Goal: Task Accomplishment & Management: Complete application form

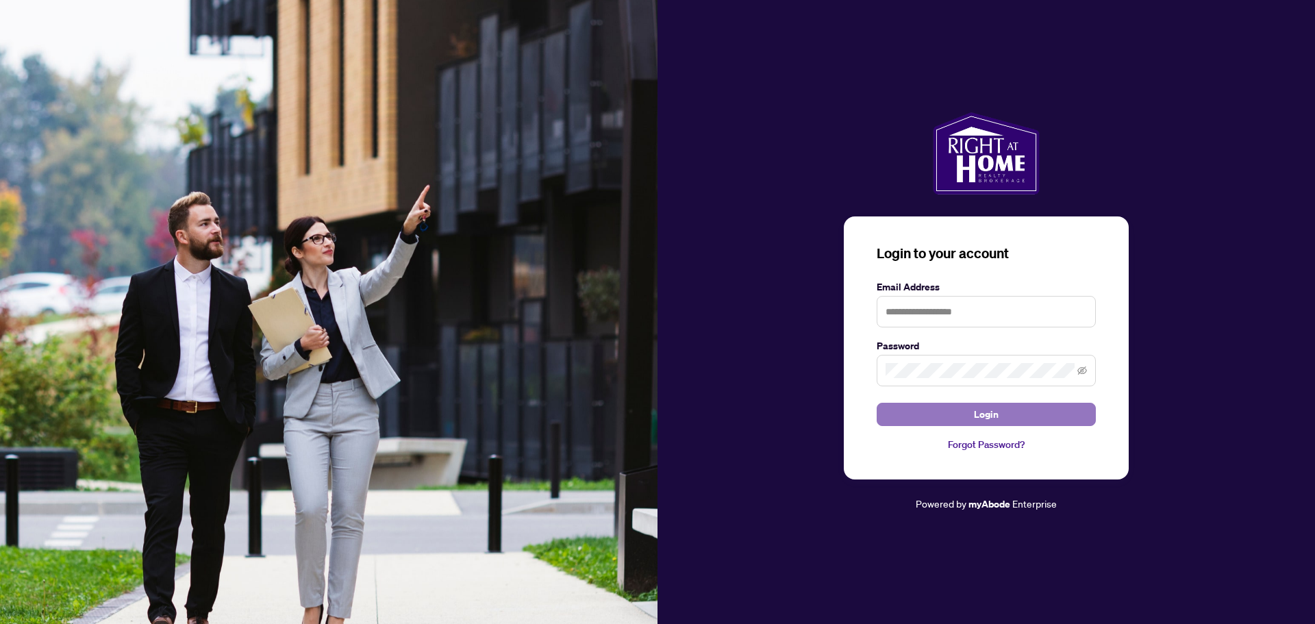
click at [990, 416] on span "Login" at bounding box center [986, 414] width 25 height 22
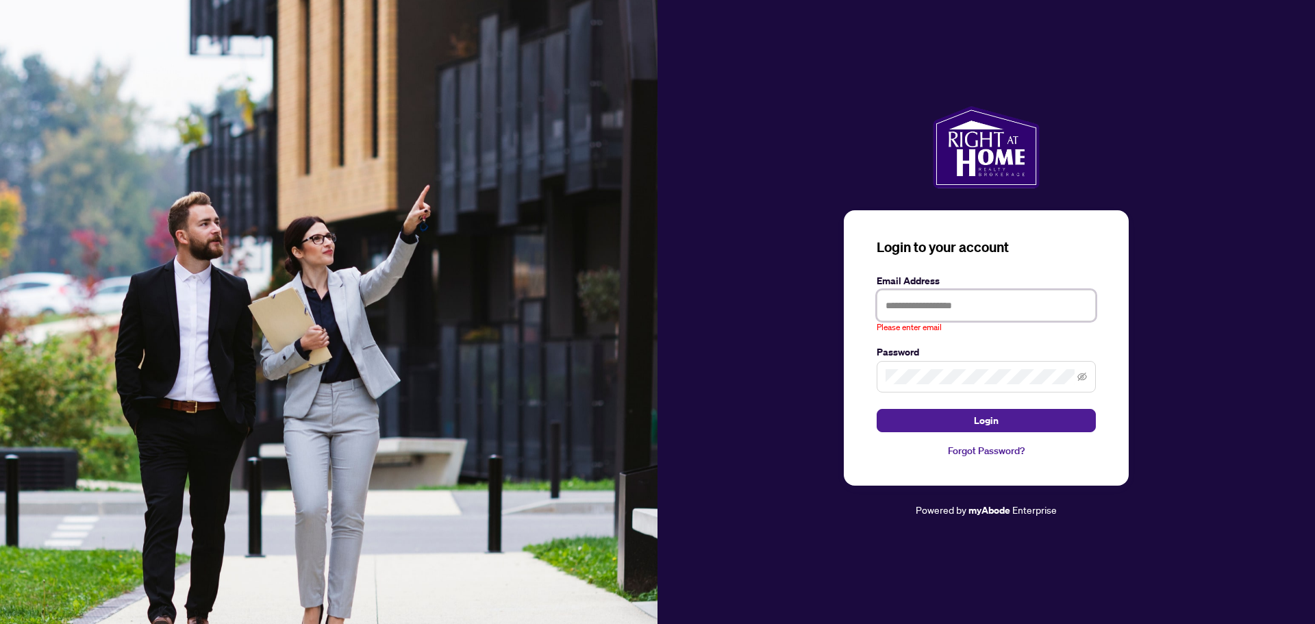
click at [965, 307] on input "text" at bounding box center [985, 305] width 219 height 31
type input "**********"
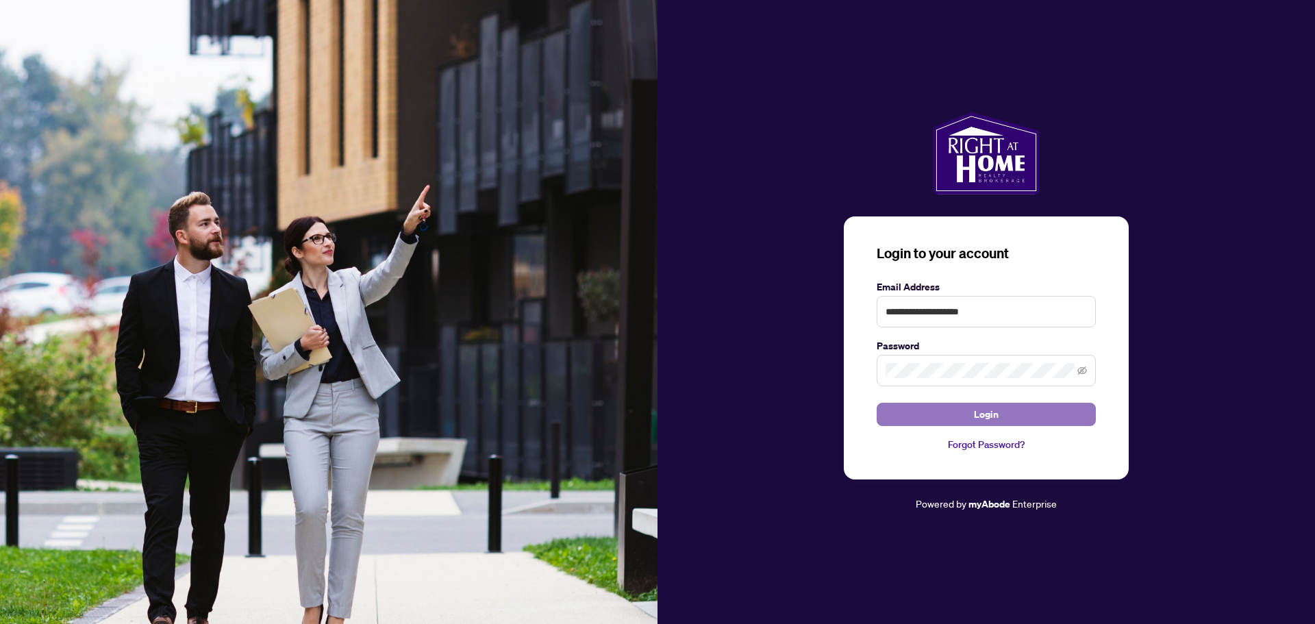
click at [983, 415] on span "Login" at bounding box center [986, 414] width 25 height 22
click at [976, 414] on span "Login" at bounding box center [986, 414] width 25 height 22
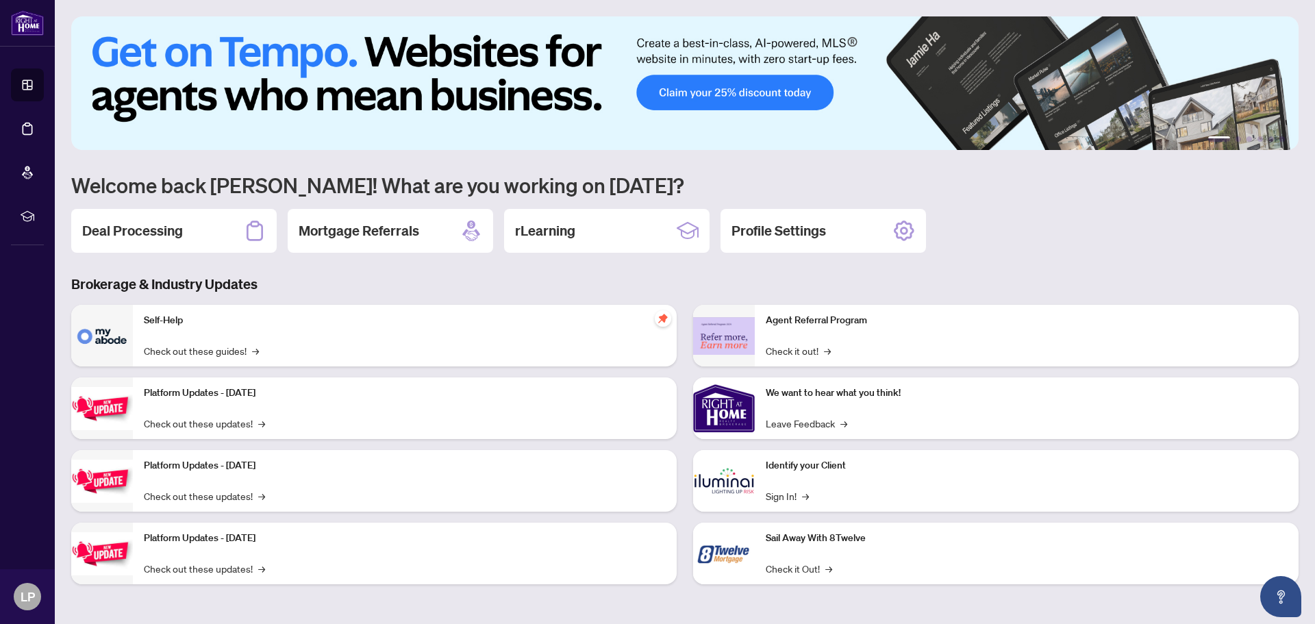
click at [1314, 564] on main "1 2 3 4 5 6 Welcome back [PERSON_NAME]! What are you working on [DATE]? Deal Pr…" at bounding box center [685, 312] width 1260 height 624
click at [207, 424] on link "Check out these updates! →" at bounding box center [204, 423] width 121 height 15
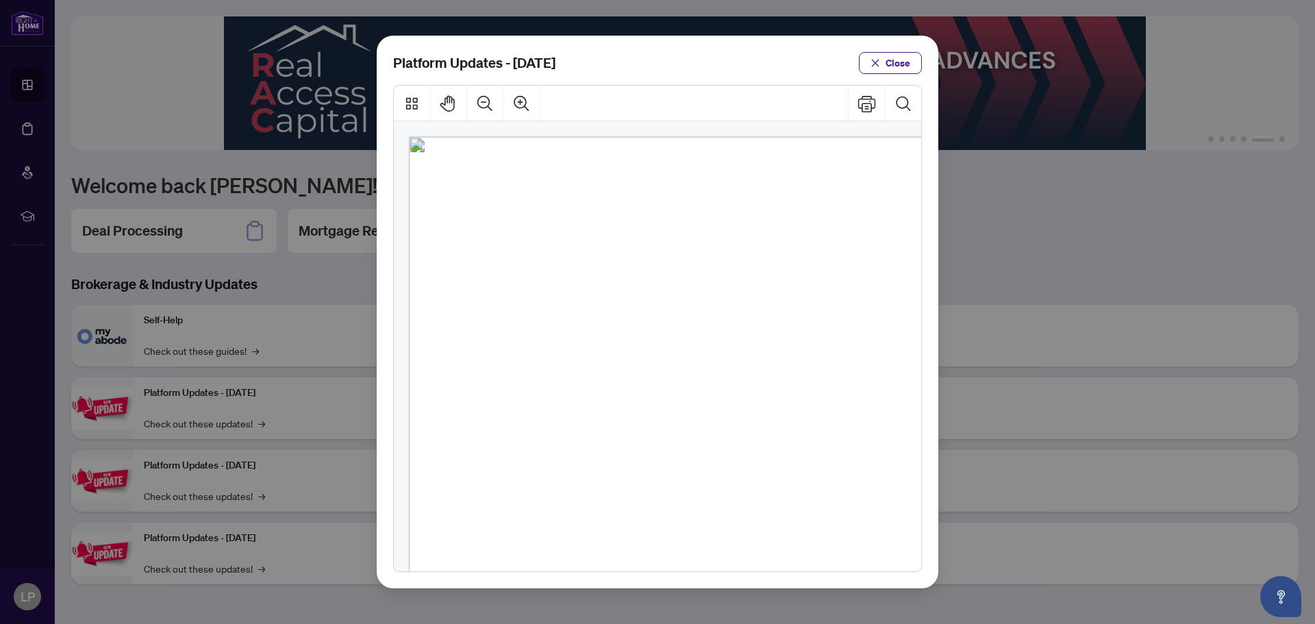
click at [178, 427] on div "Platform Updates - [DATE] Close" at bounding box center [657, 312] width 1315 height 624
click at [902, 59] on span "Close" at bounding box center [897, 63] width 25 height 22
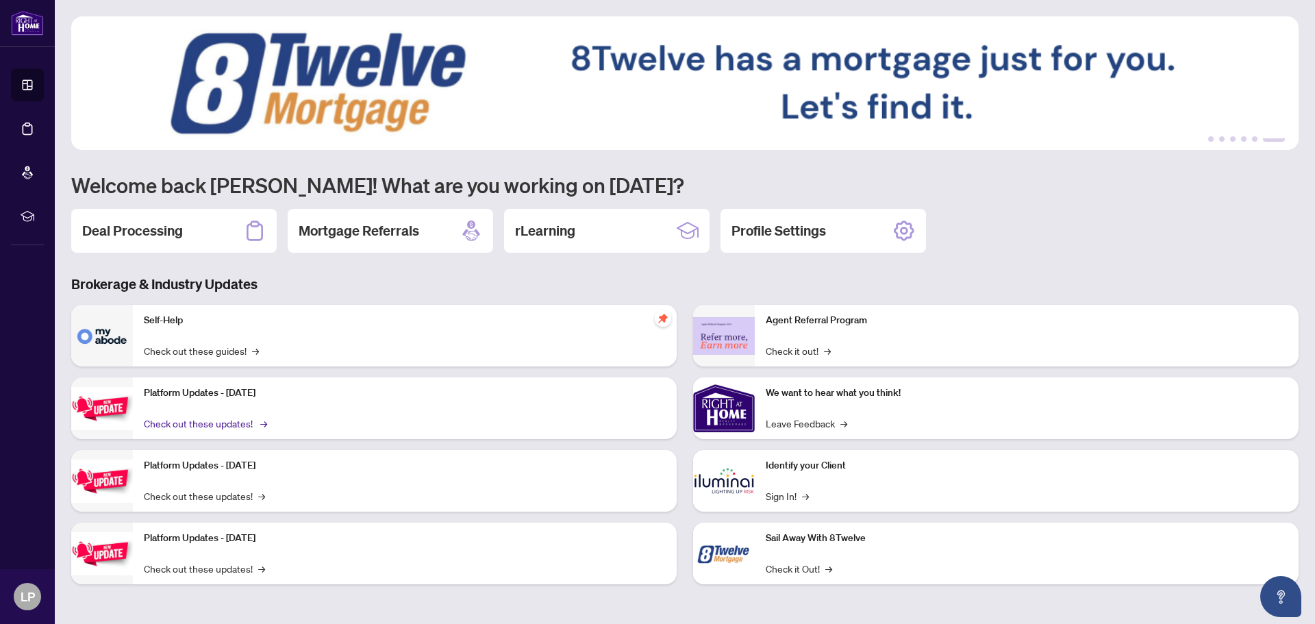
click at [179, 424] on link "Check out these updates! →" at bounding box center [204, 423] width 121 height 15
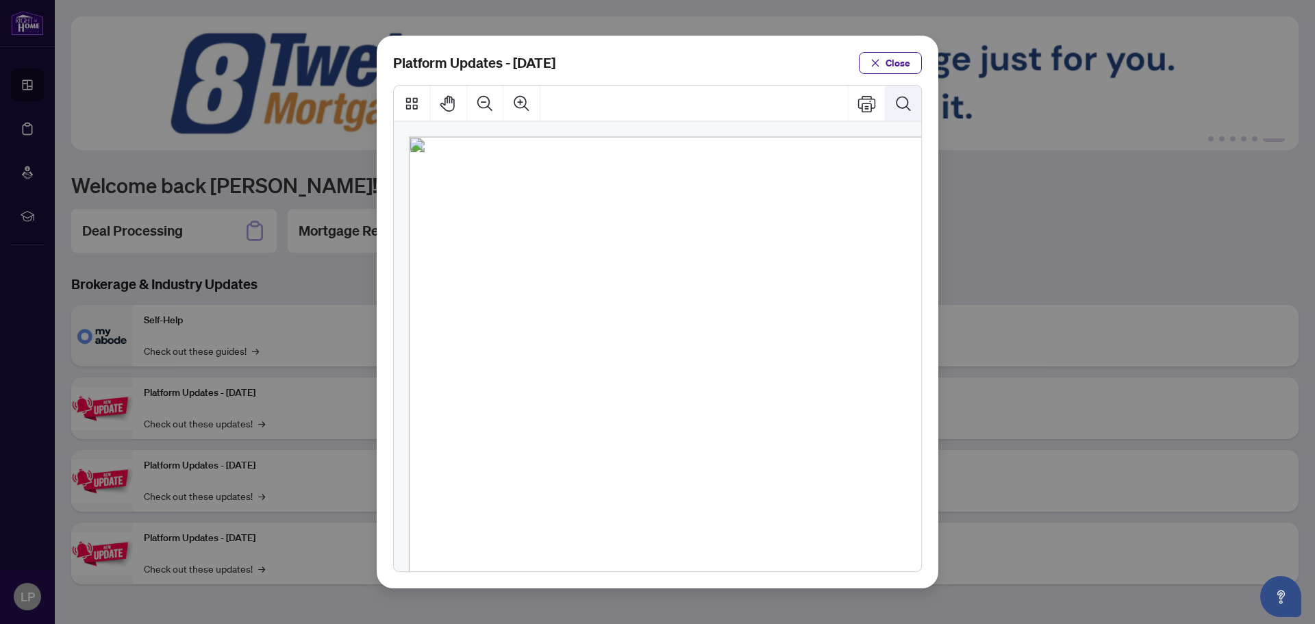
click at [900, 103] on icon "Search Document" at bounding box center [903, 103] width 18 height 18
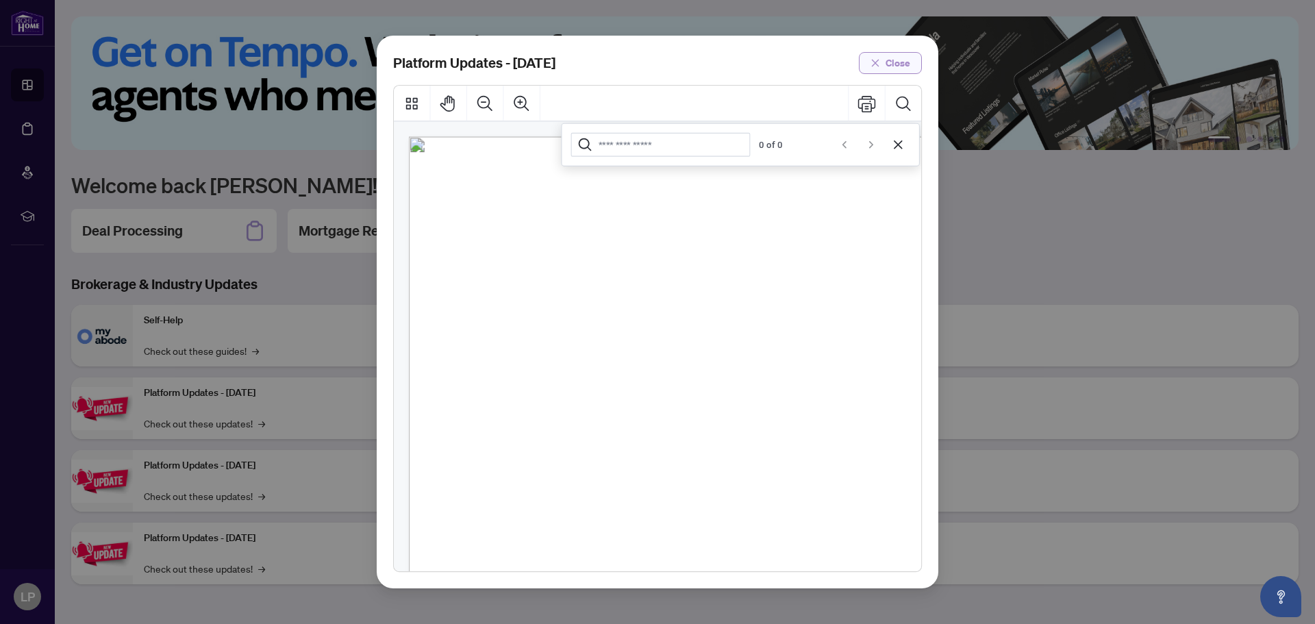
click at [891, 65] on span "Close" at bounding box center [897, 63] width 25 height 22
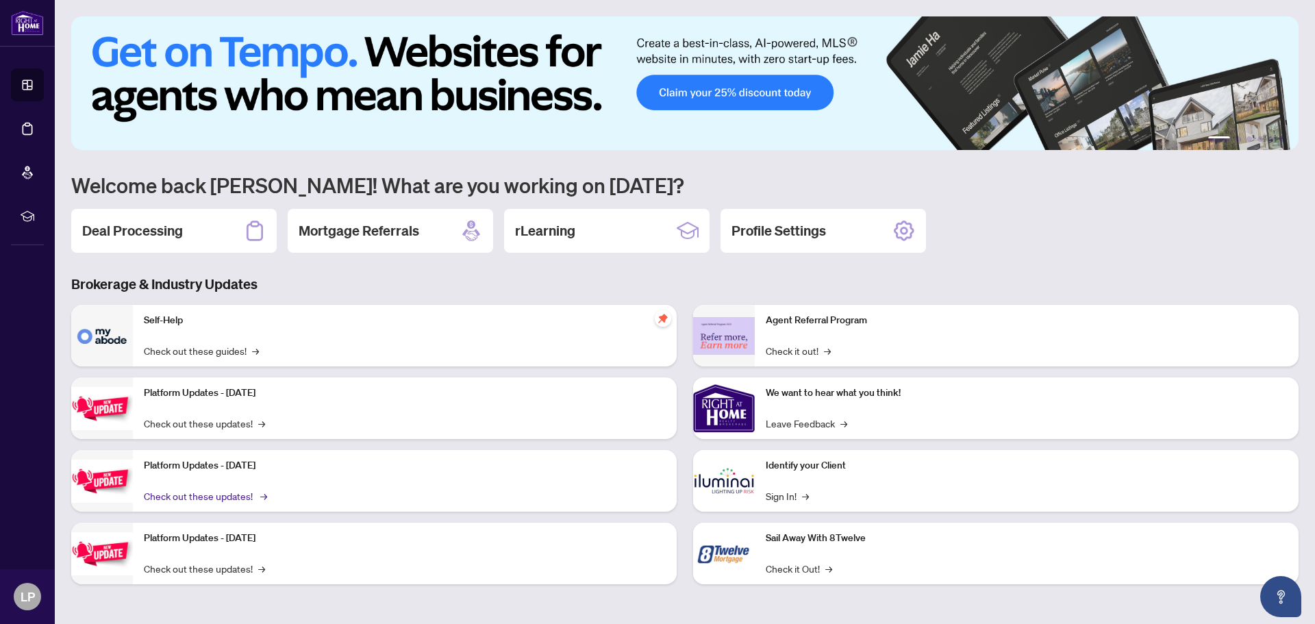
click at [186, 496] on link "Check out these updates! →" at bounding box center [204, 495] width 121 height 15
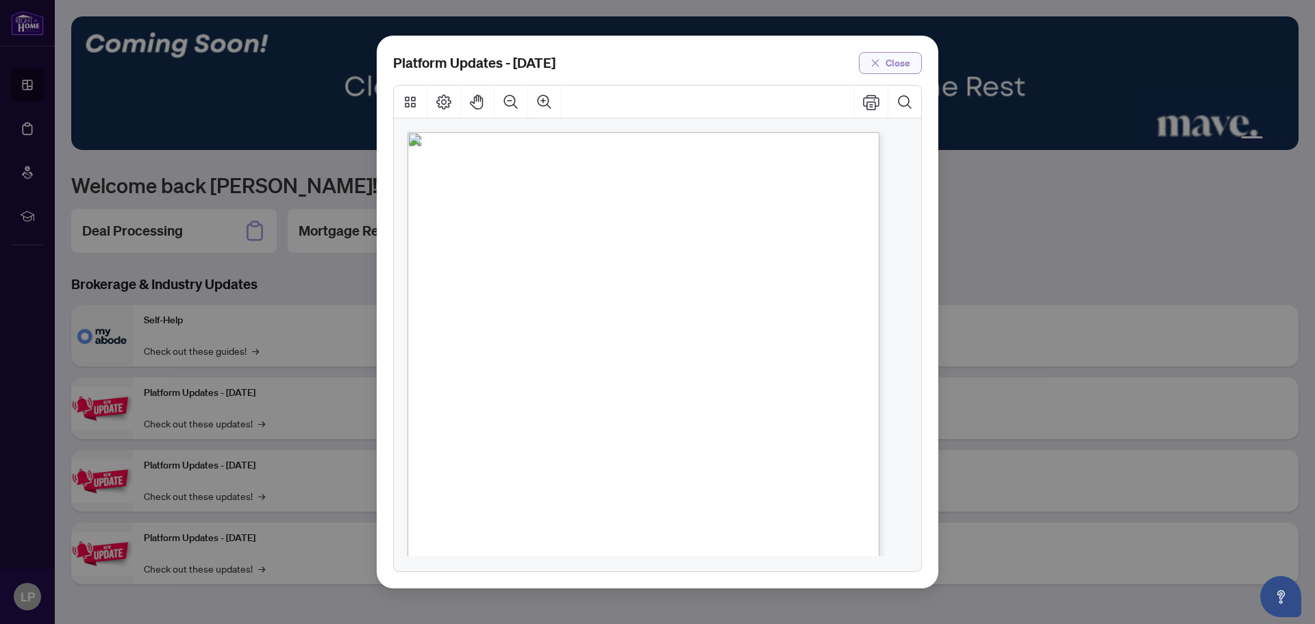
click at [895, 64] on span "Close" at bounding box center [897, 63] width 25 height 22
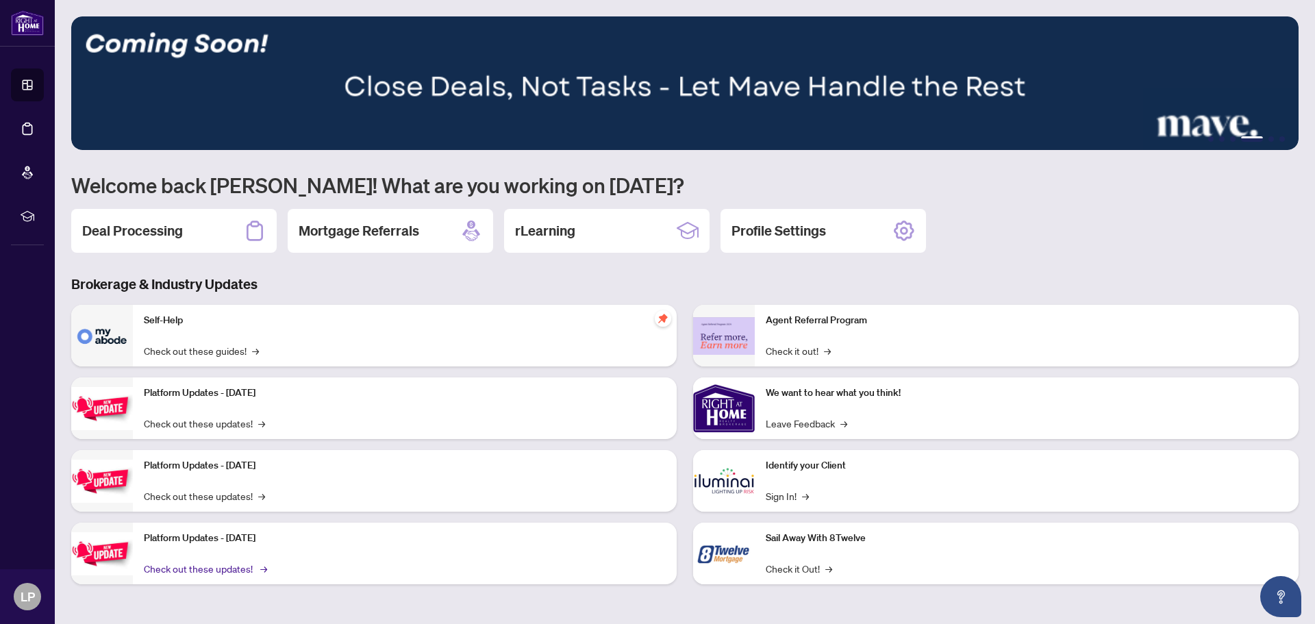
click at [179, 568] on link "Check out these updates! →" at bounding box center [204, 568] width 121 height 15
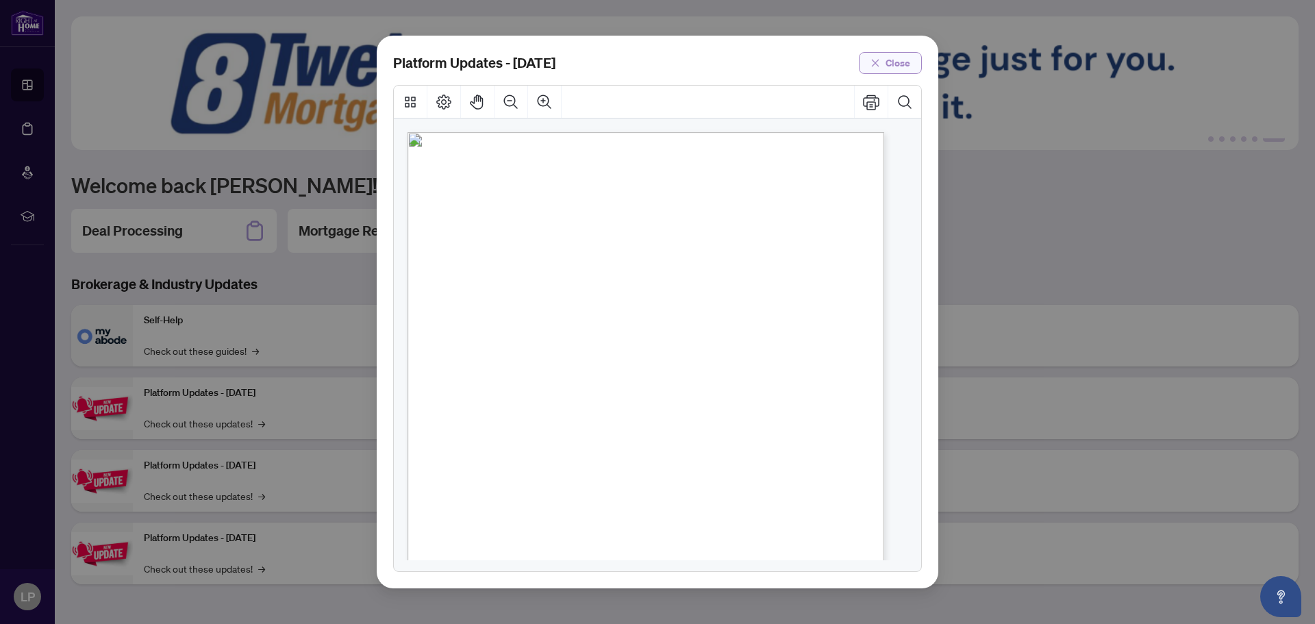
click at [894, 60] on span "Close" at bounding box center [897, 63] width 25 height 22
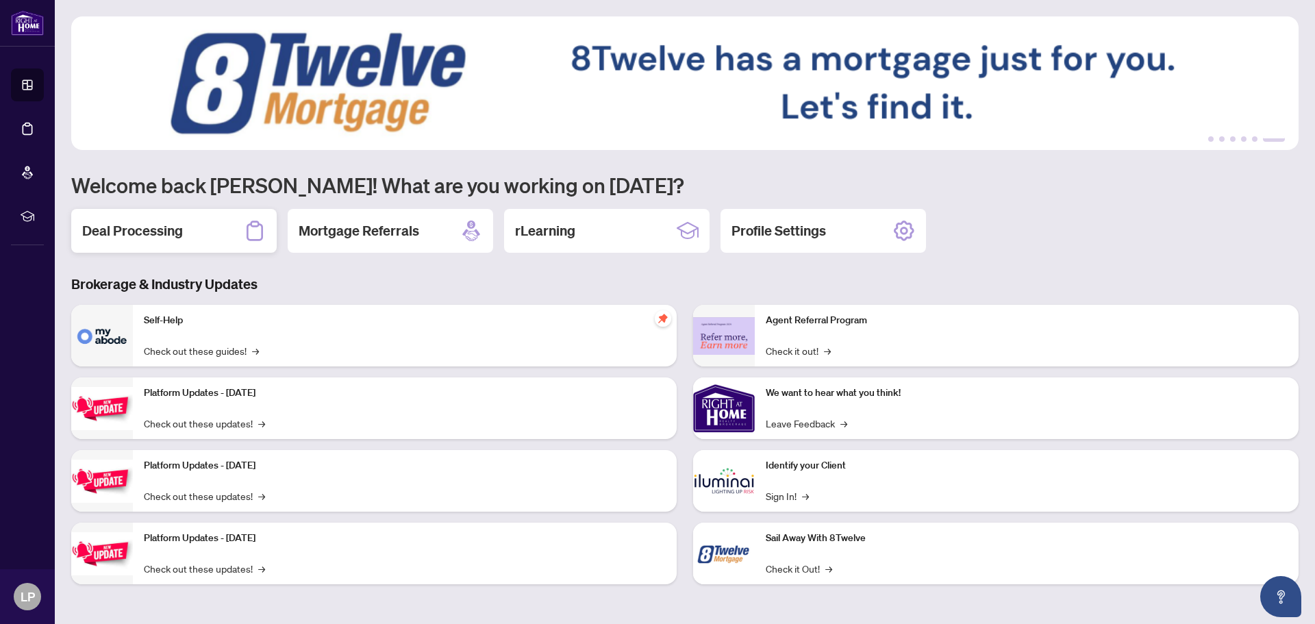
click at [147, 229] on h2 "Deal Processing" at bounding box center [132, 230] width 101 height 19
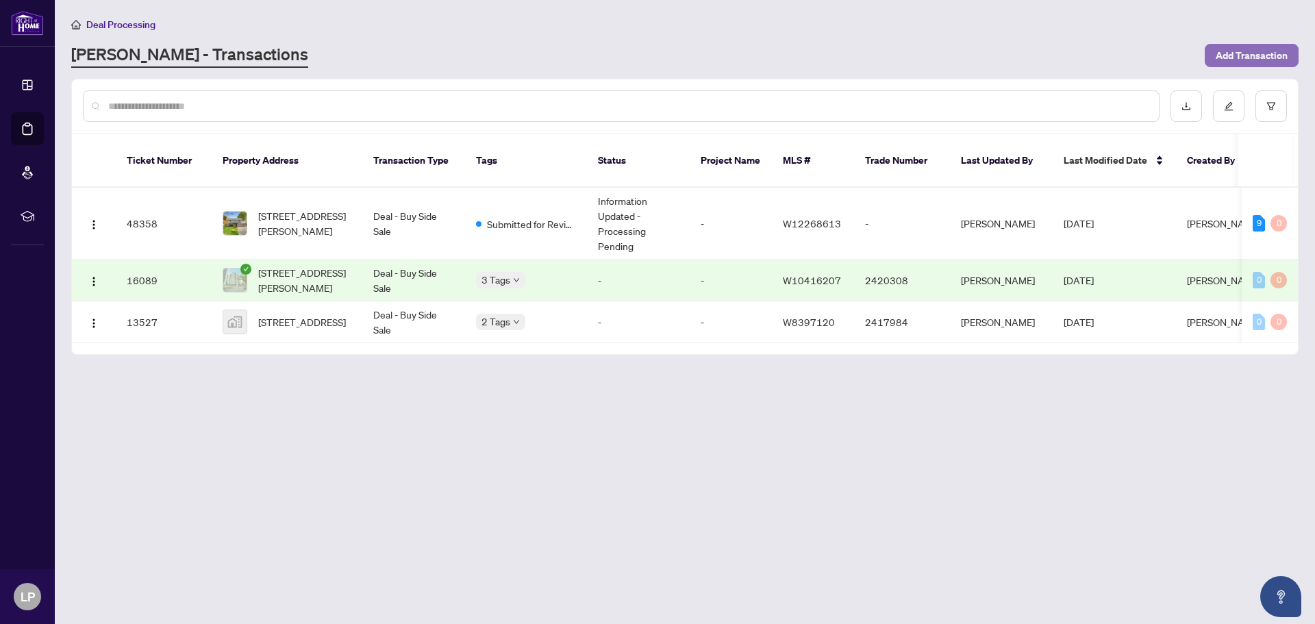
click at [1229, 51] on span "Add Transaction" at bounding box center [1251, 56] width 72 height 22
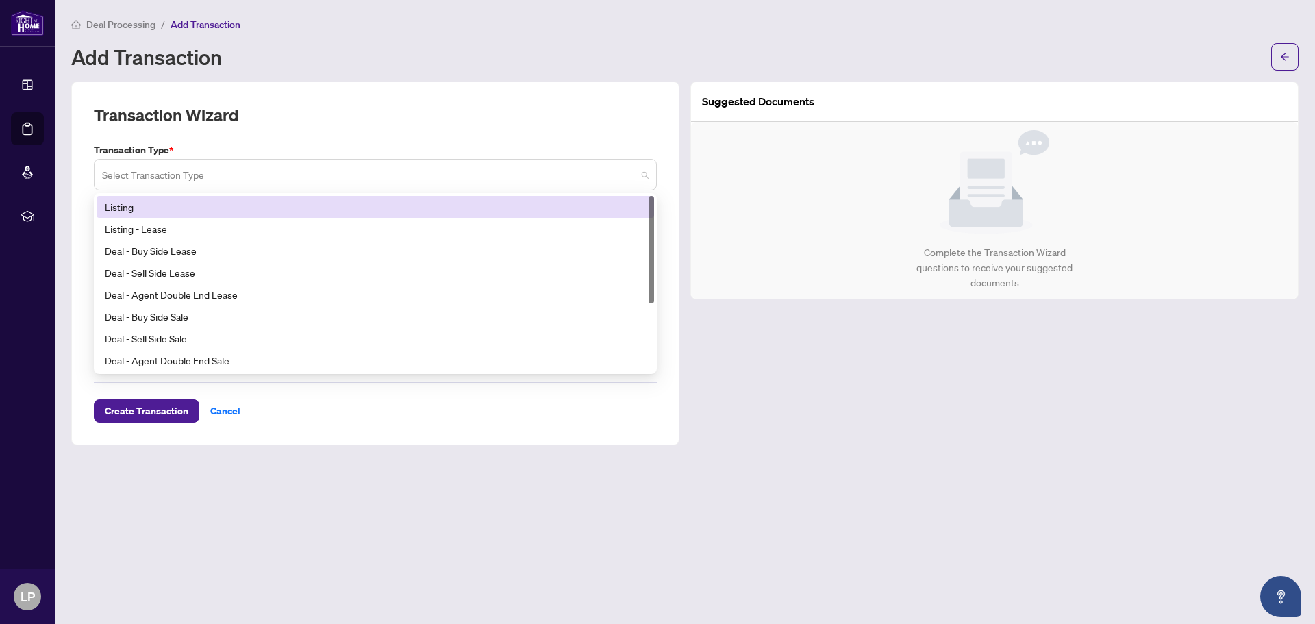
click at [642, 170] on span at bounding box center [375, 175] width 546 height 26
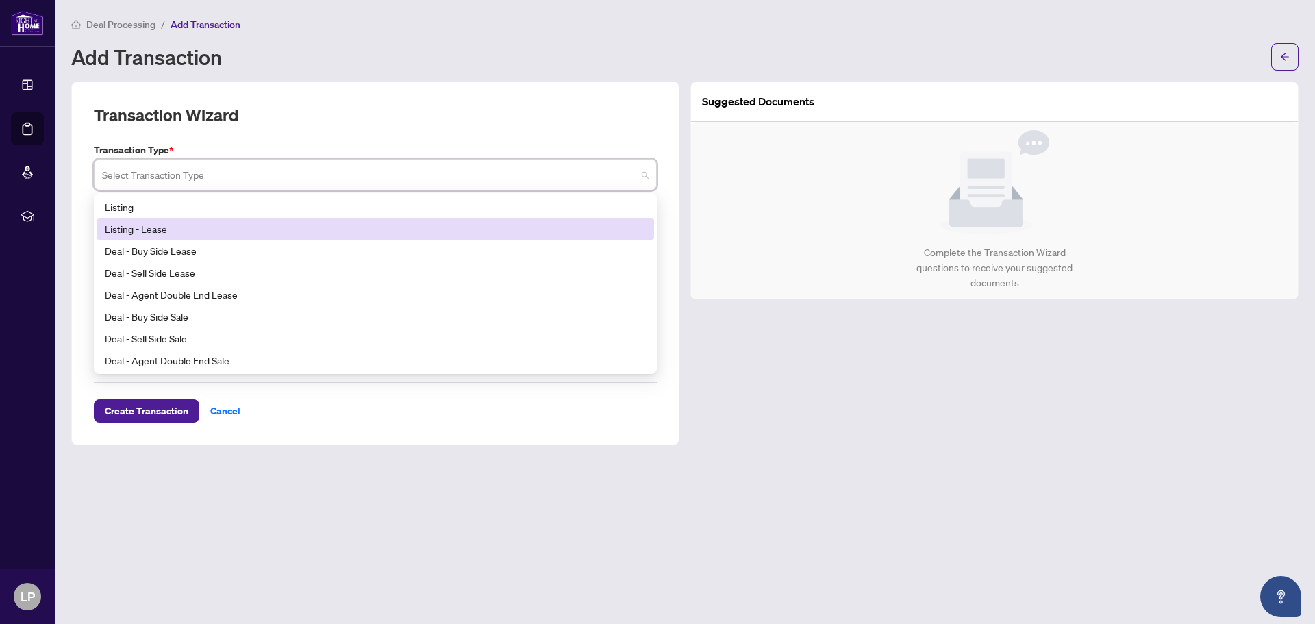
click at [155, 227] on div "Listing - Lease" at bounding box center [375, 228] width 541 height 15
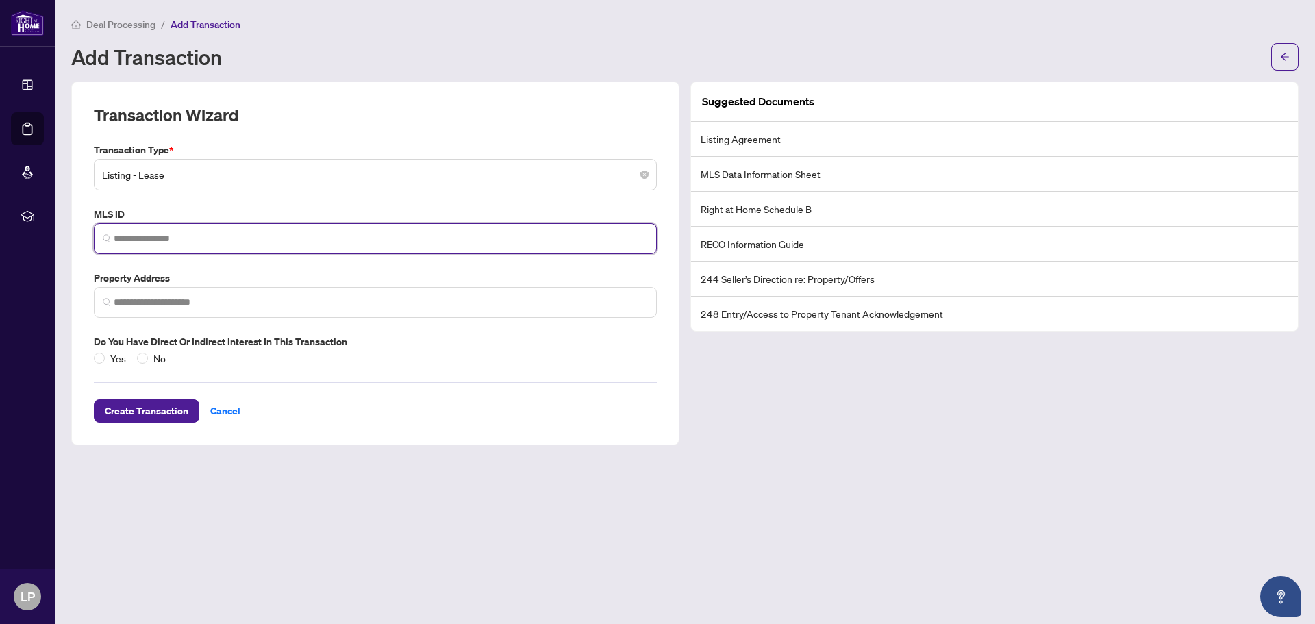
click at [213, 237] on input "search" at bounding box center [381, 238] width 534 height 14
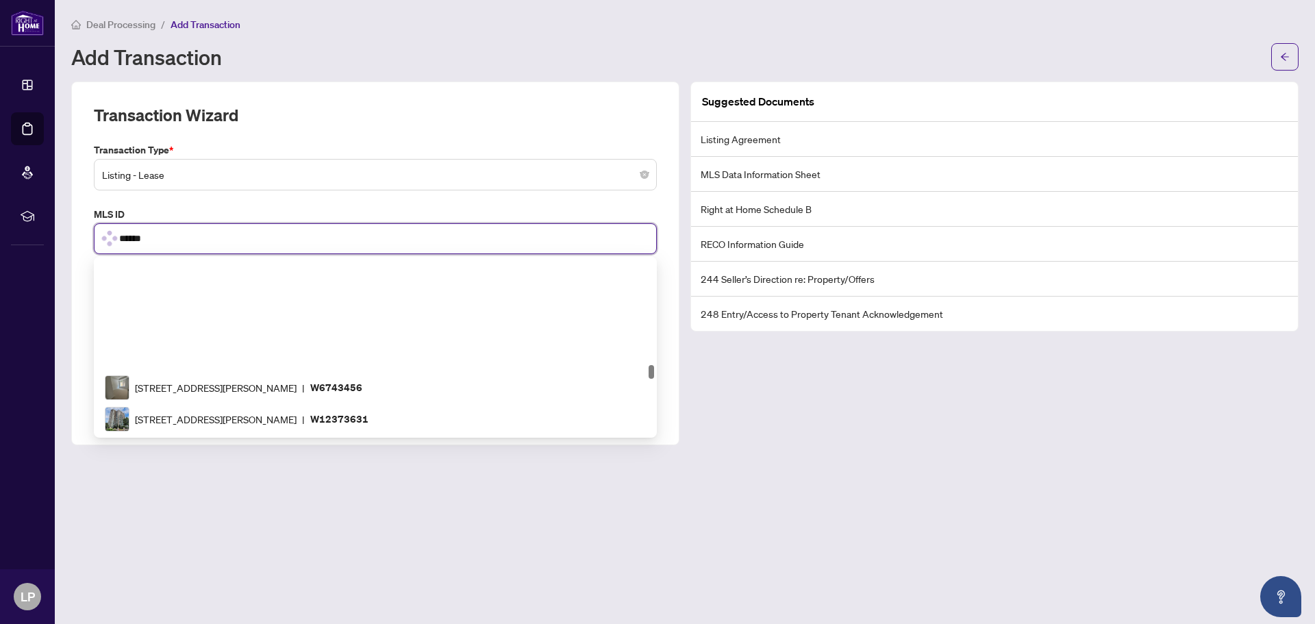
scroll to position [1469, 0]
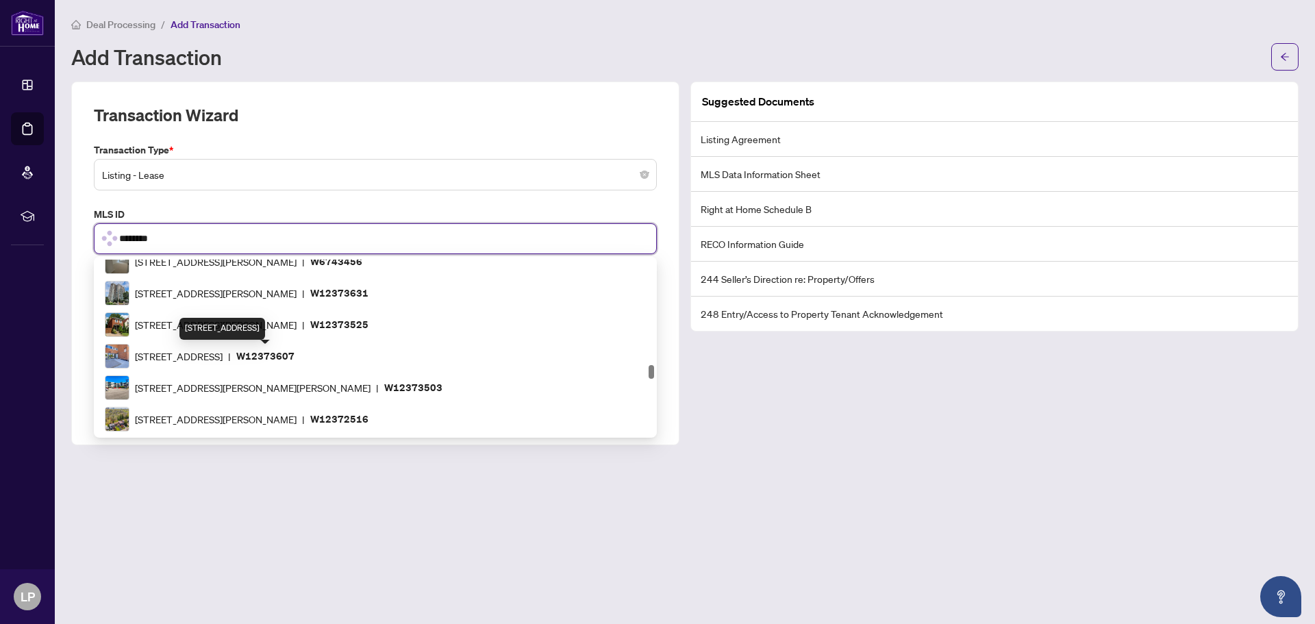
type input "*********"
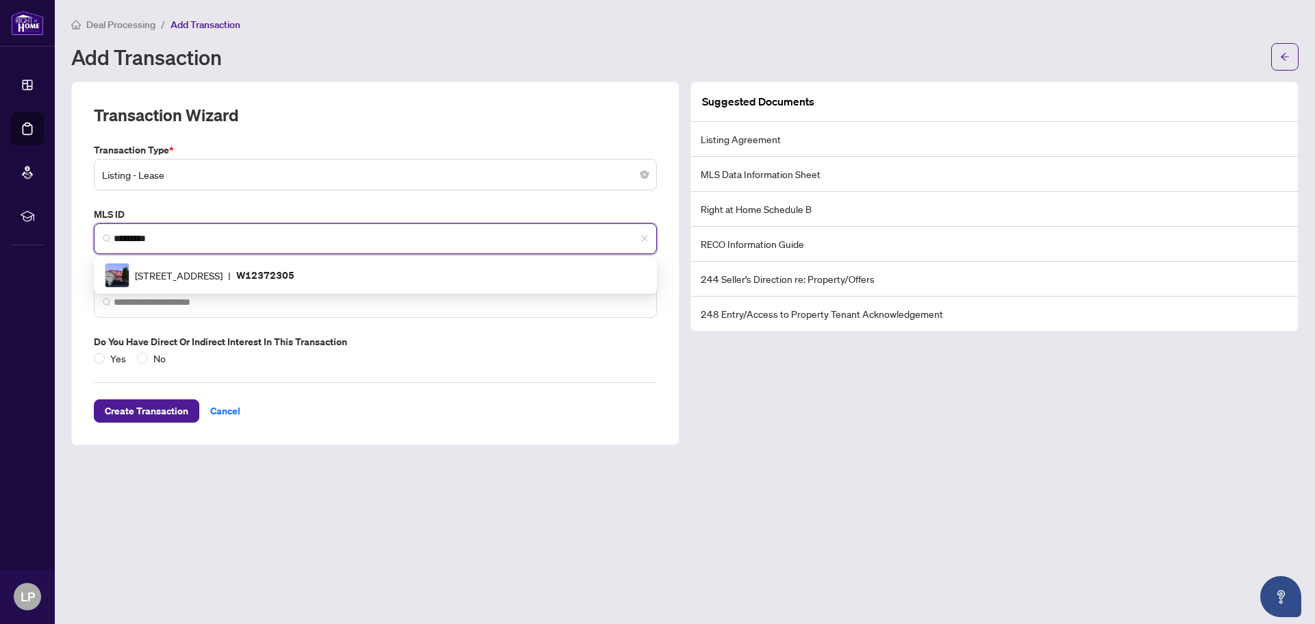
scroll to position [0, 0]
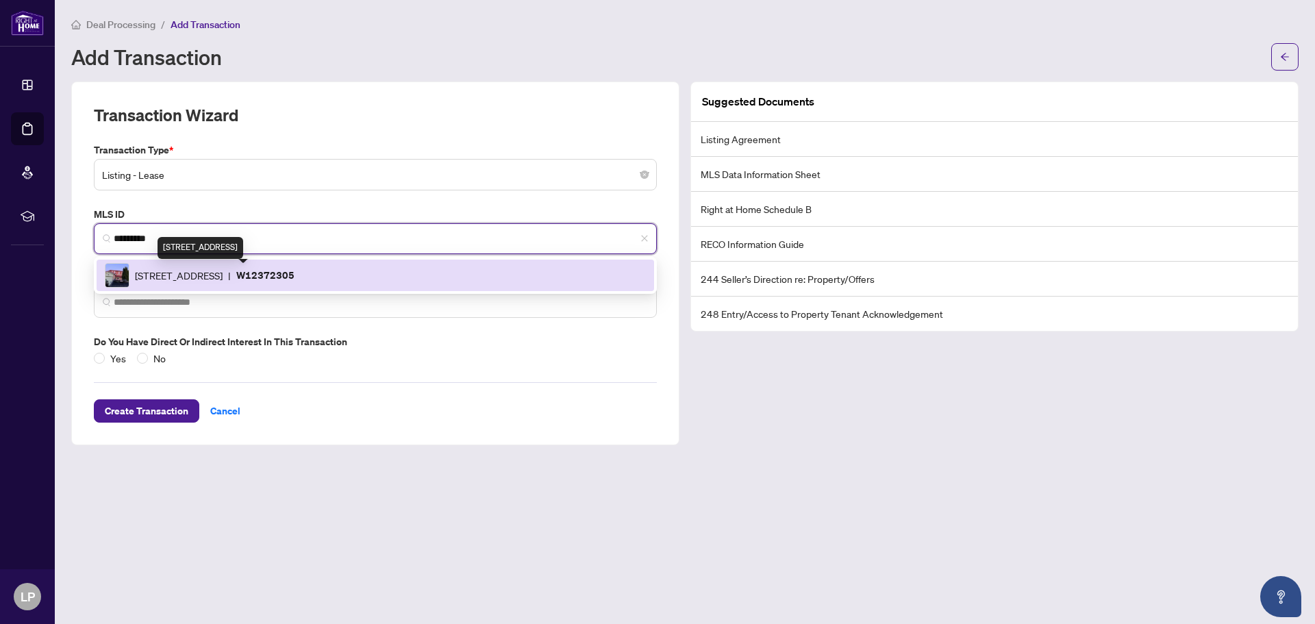
click at [223, 275] on span "[STREET_ADDRESS]" at bounding box center [179, 275] width 88 height 15
type input "**********"
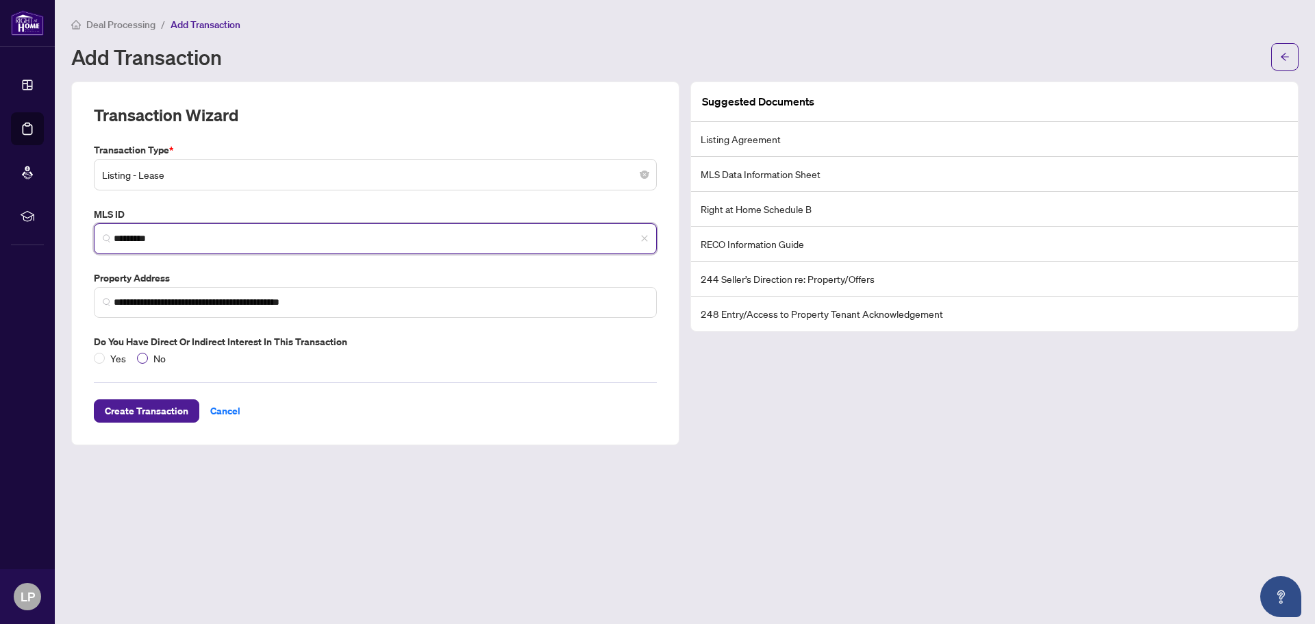
type input "*********"
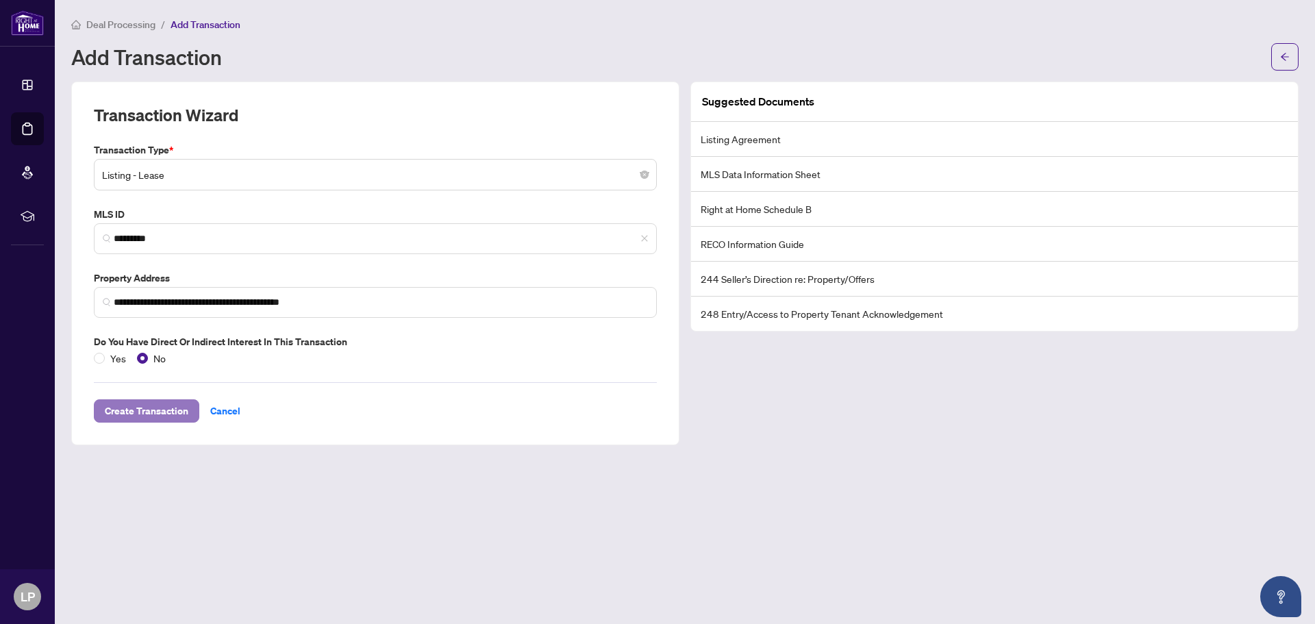
click at [147, 409] on span "Create Transaction" at bounding box center [147, 411] width 84 height 22
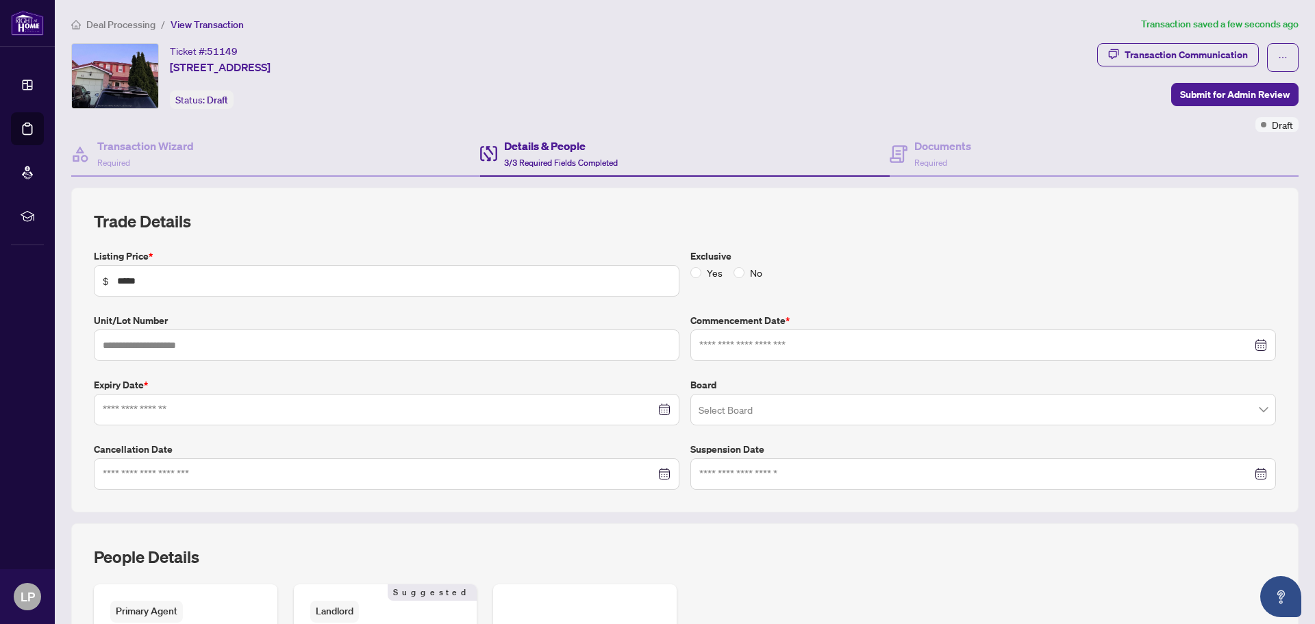
type input "**********"
click at [761, 414] on input "search" at bounding box center [976, 411] width 557 height 30
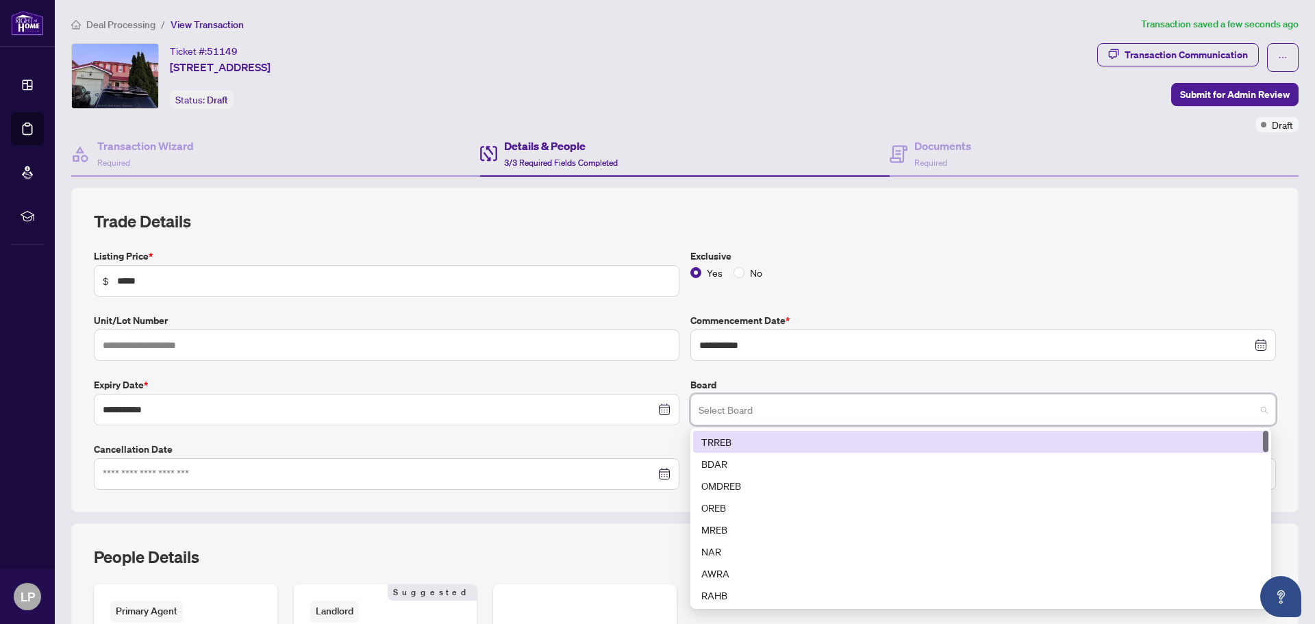
click at [737, 440] on div "TRREB" at bounding box center [980, 441] width 559 height 15
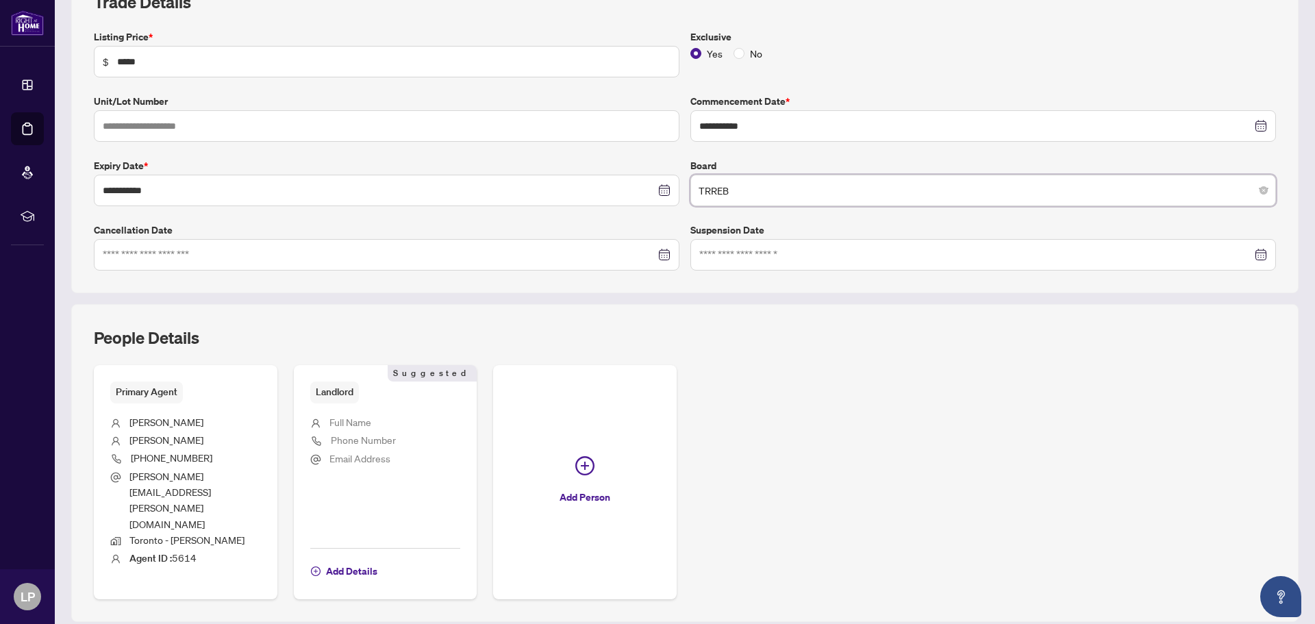
scroll to position [221, 0]
click at [371, 419] on li "Full Name" at bounding box center [385, 421] width 151 height 18
click at [346, 558] on span "Add Details" at bounding box center [351, 569] width 51 height 22
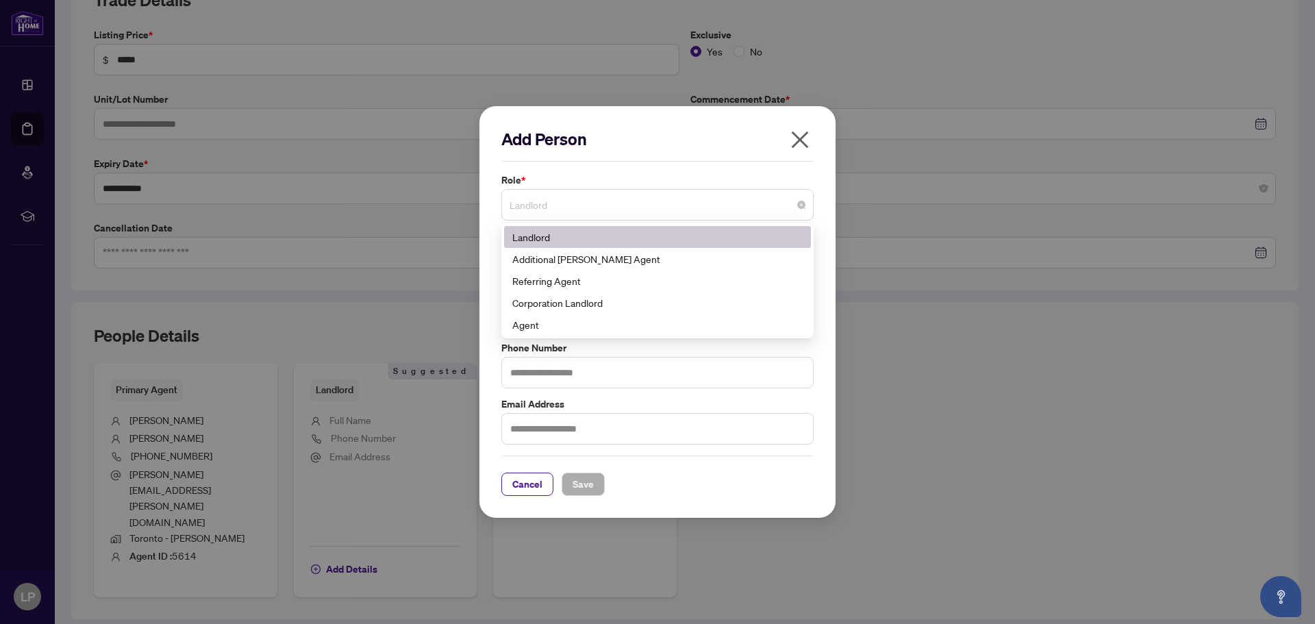
click at [571, 201] on span "Landlord" at bounding box center [657, 205] width 296 height 26
click at [554, 238] on div "Landlord" at bounding box center [657, 236] width 290 height 15
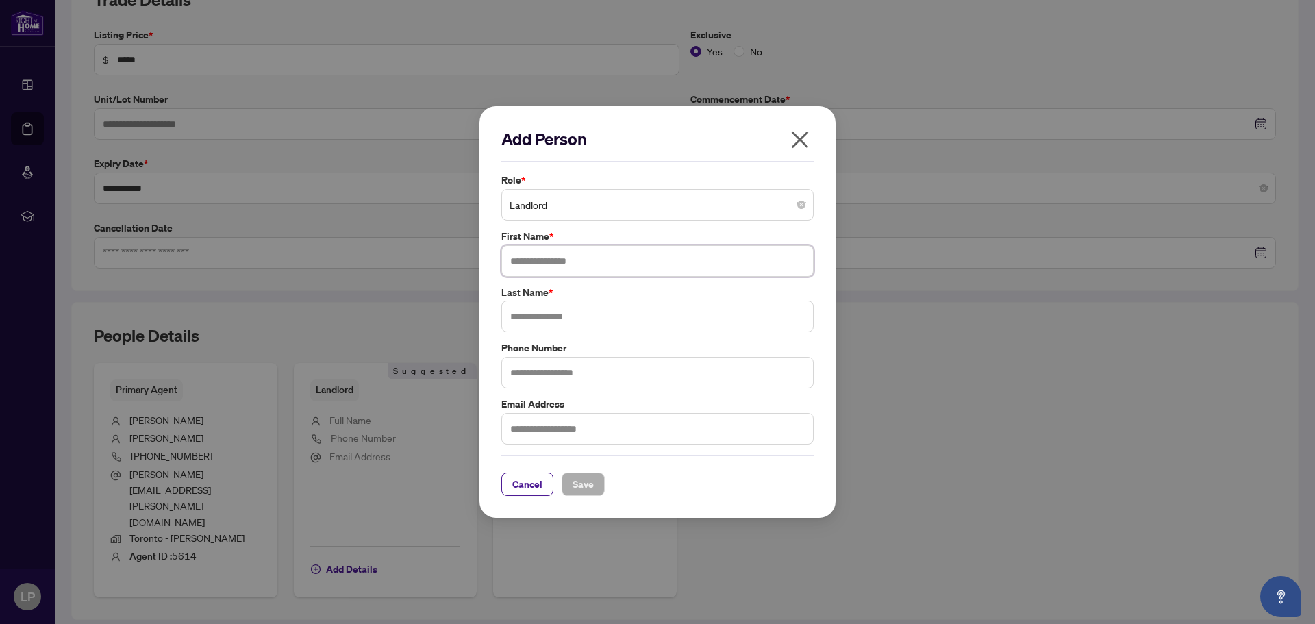
click at [554, 257] on input "text" at bounding box center [657, 260] width 312 height 31
type input "*****"
type input "**********"
click at [512, 429] on input "text" at bounding box center [657, 428] width 312 height 31
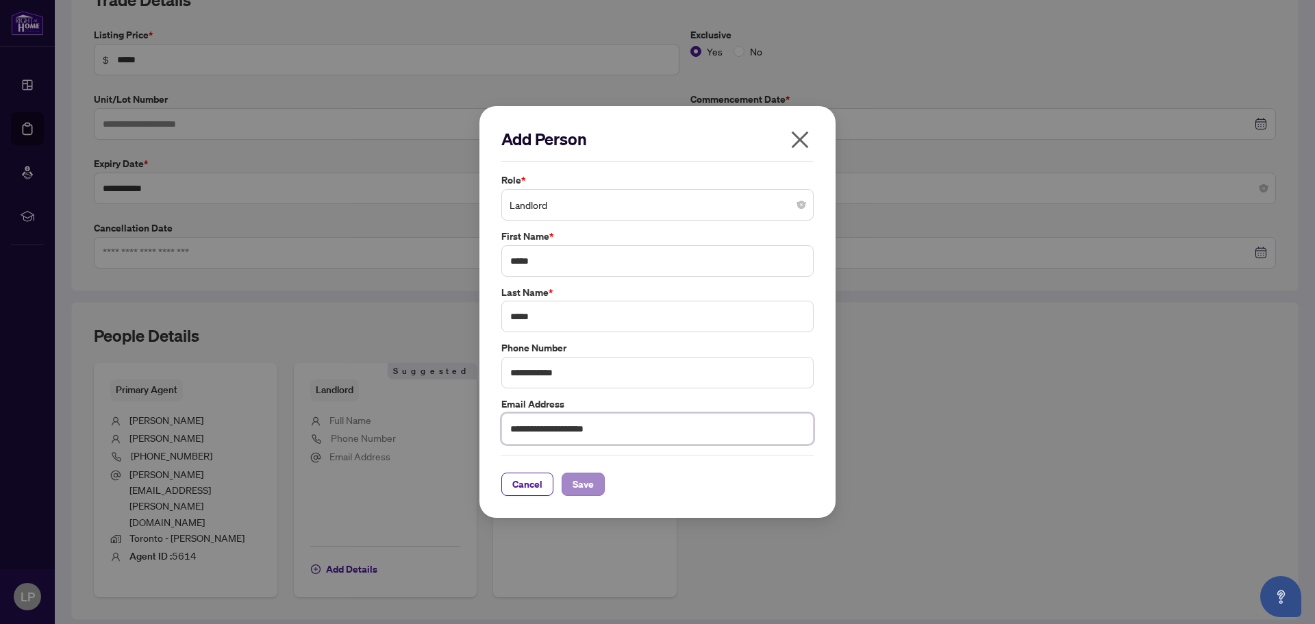
type input "**********"
click at [589, 484] on span "Save" at bounding box center [582, 484] width 21 height 22
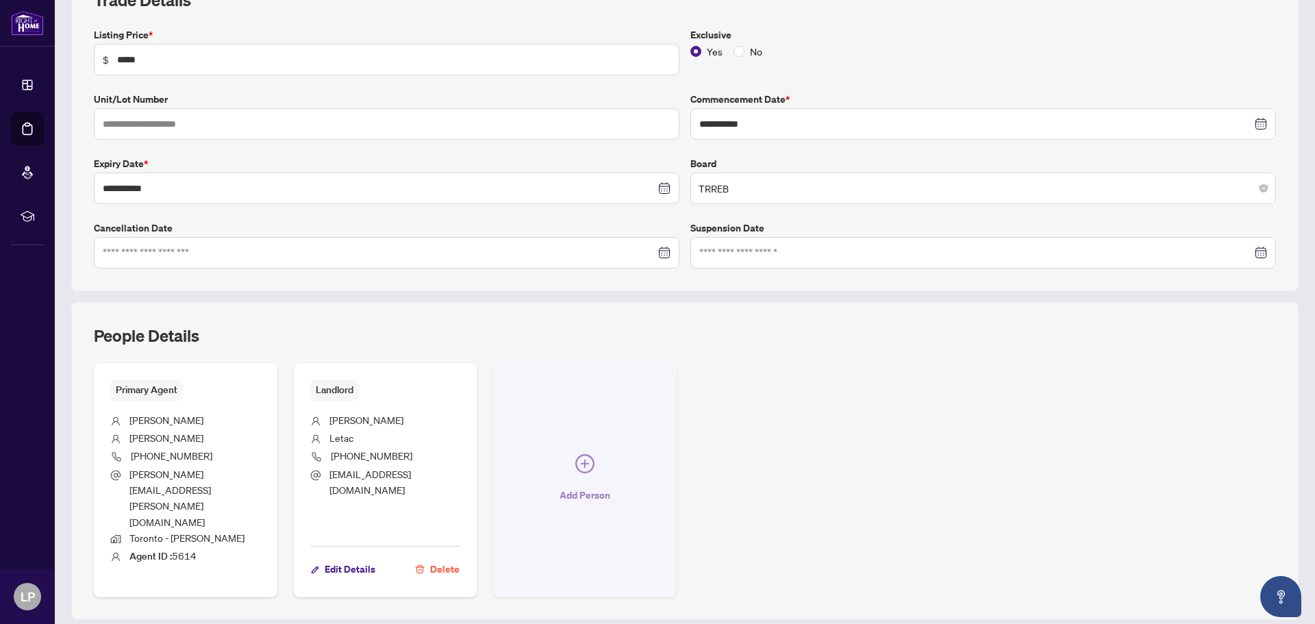
click at [581, 459] on icon "plus-circle" at bounding box center [585, 463] width 8 height 8
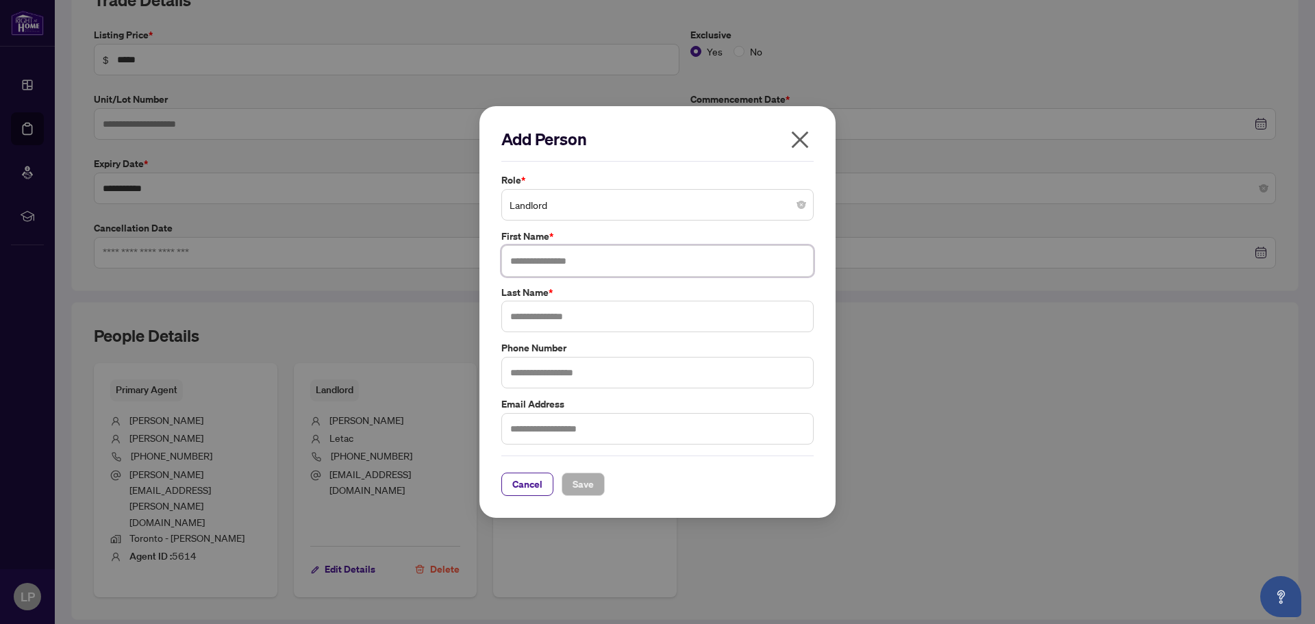
click at [591, 261] on input "text" at bounding box center [657, 260] width 312 height 31
type input "*********"
type input "*******"
click at [561, 377] on input "*******" at bounding box center [657, 372] width 312 height 31
type input "**********"
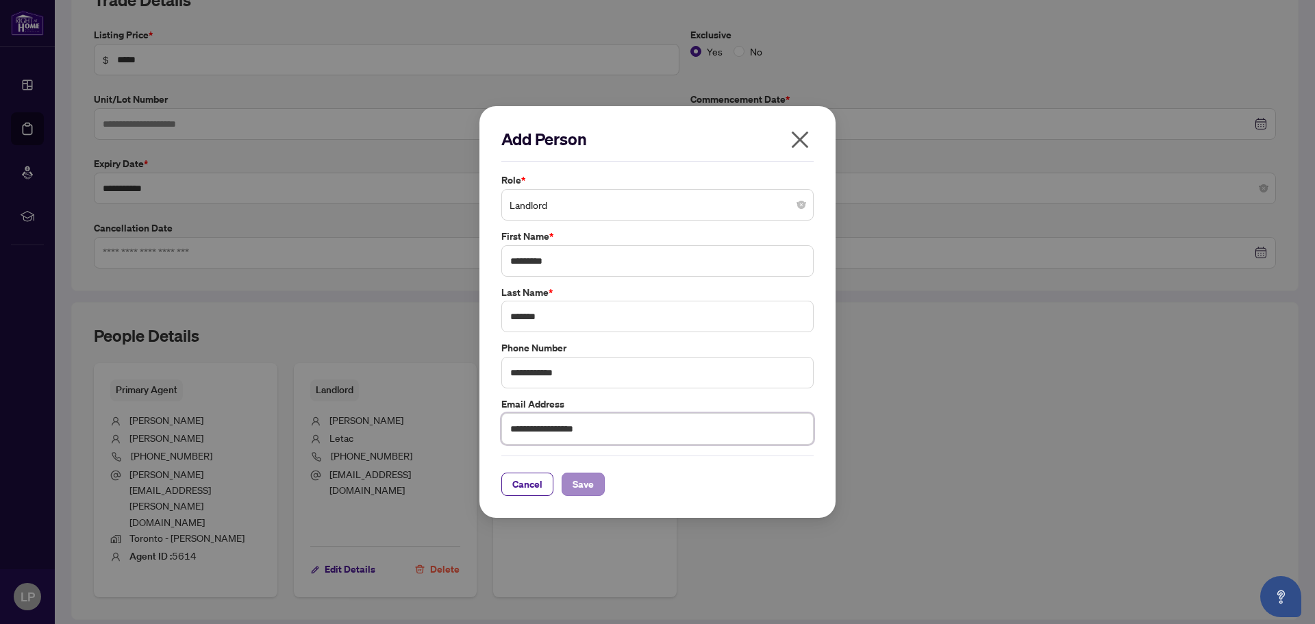
type input "**********"
click at [585, 483] on span "Save" at bounding box center [582, 484] width 21 height 22
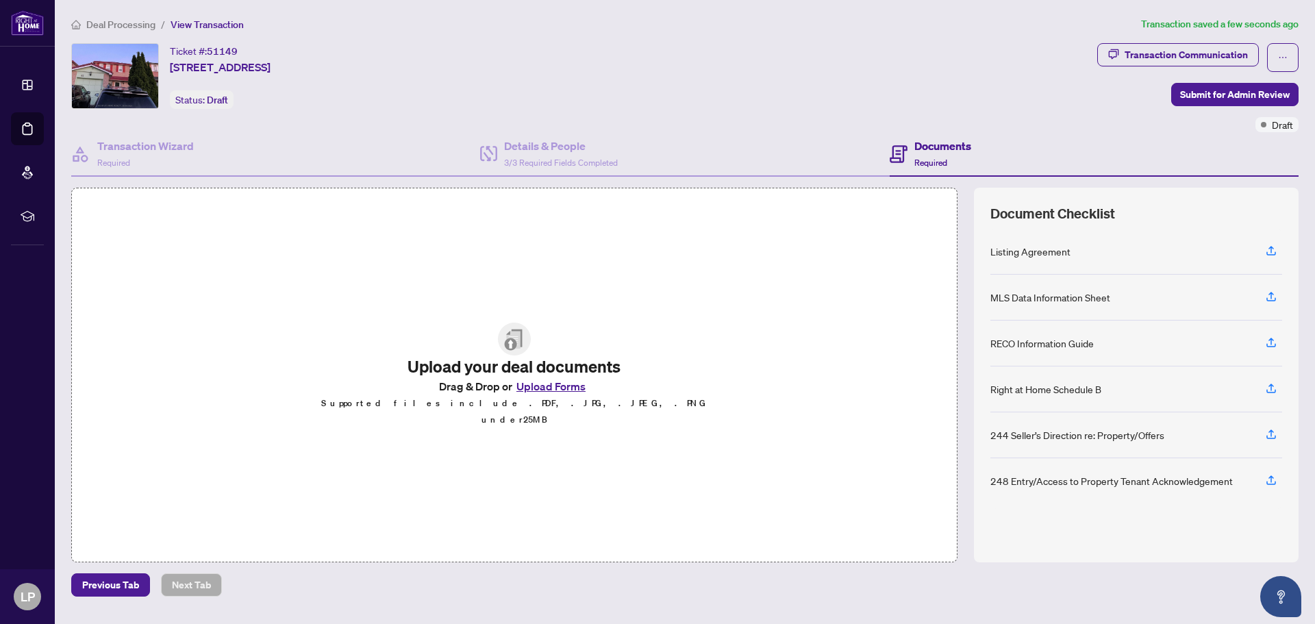
click at [509, 348] on img at bounding box center [514, 338] width 33 height 33
click at [529, 377] on h2 "Upload your deal documents" at bounding box center [514, 366] width 388 height 22
click at [507, 347] on img at bounding box center [514, 338] width 33 height 33
click at [527, 393] on button "Upload Forms" at bounding box center [550, 386] width 77 height 18
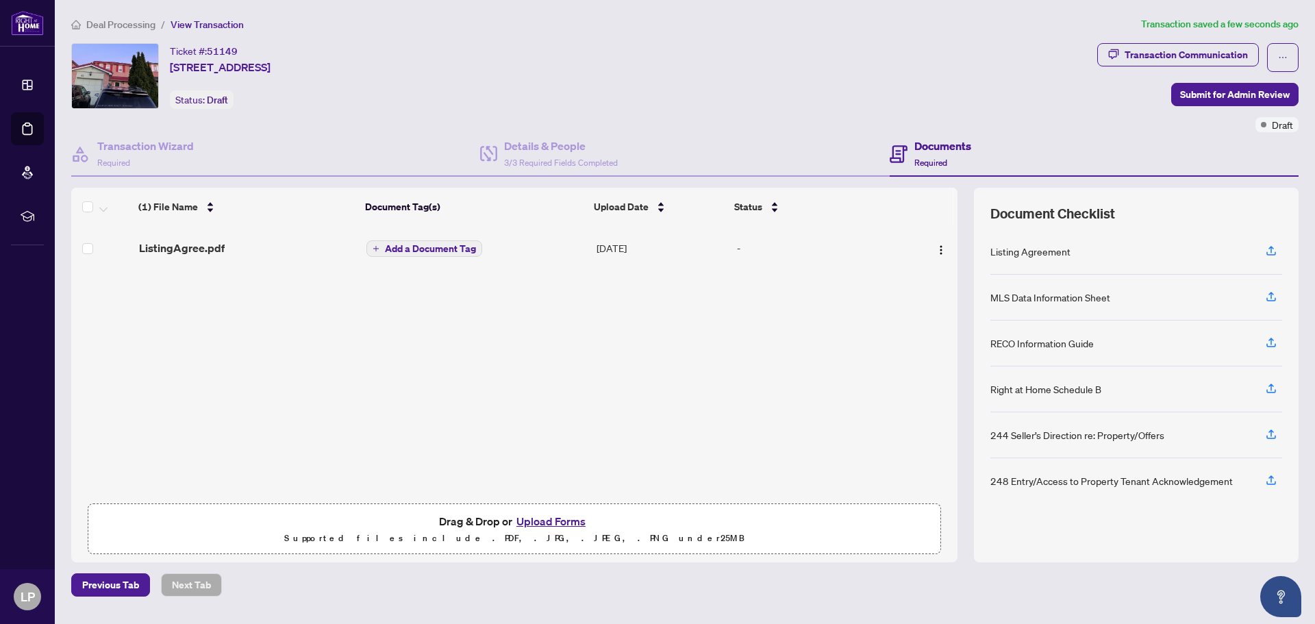
click at [439, 247] on span "Add a Document Tag" at bounding box center [430, 249] width 91 height 10
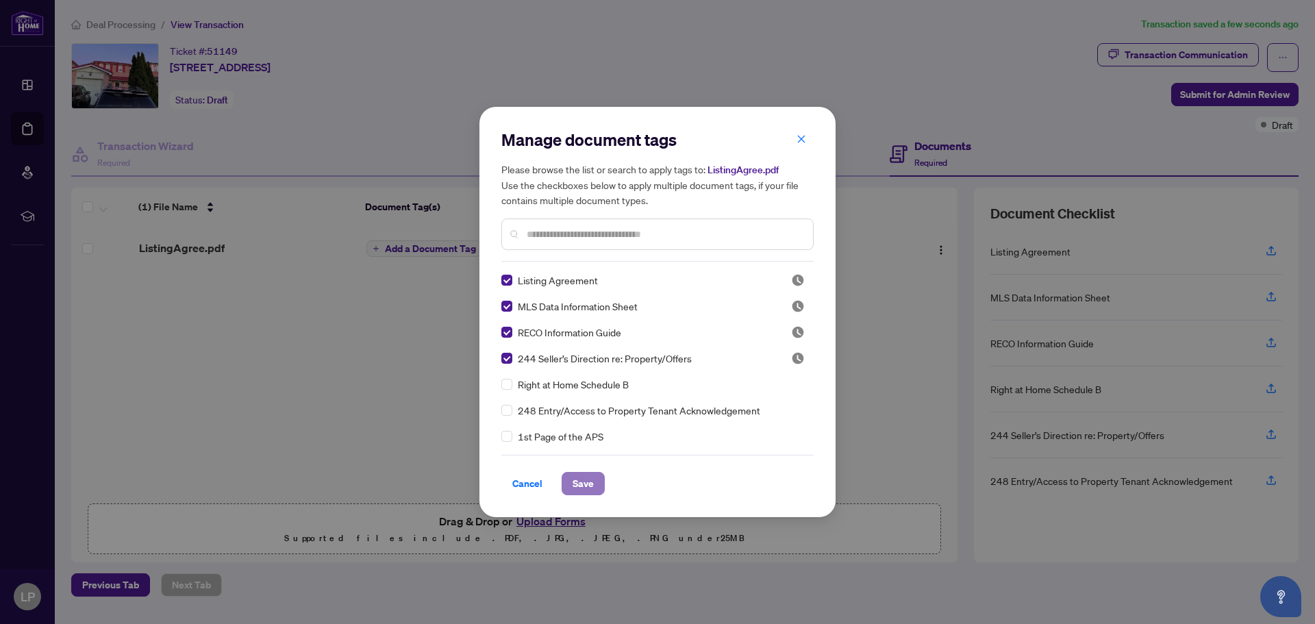
click at [577, 481] on span "Save" at bounding box center [582, 483] width 21 height 22
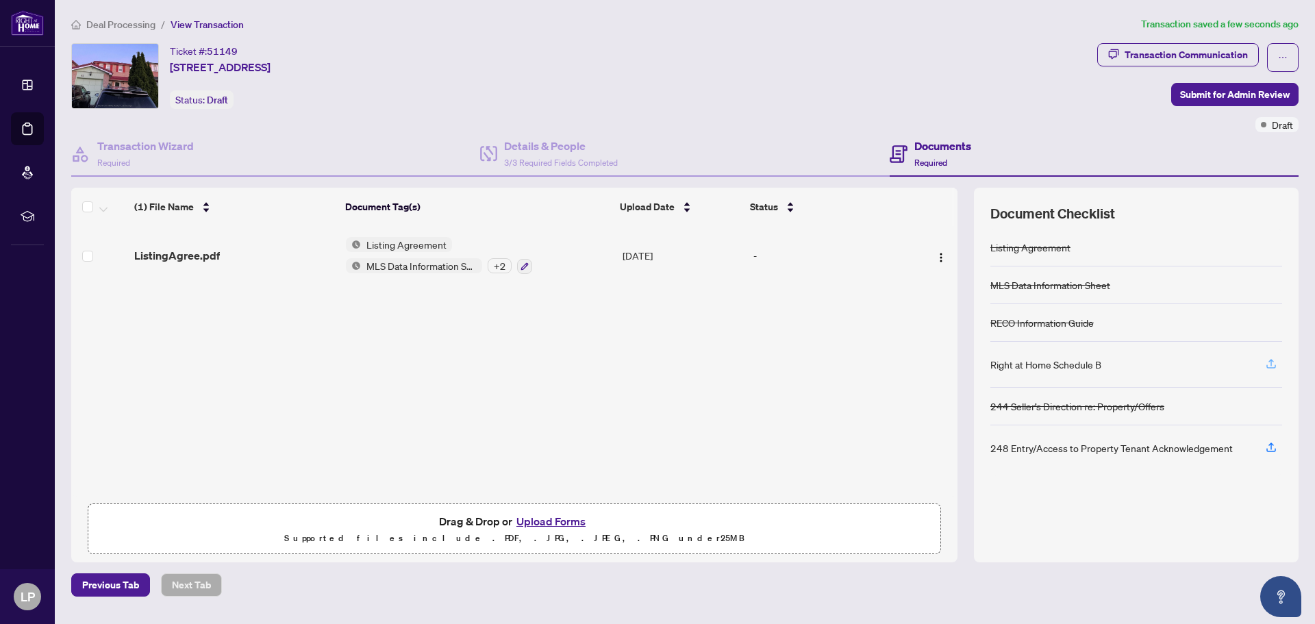
click at [1268, 361] on icon "button" at bounding box center [1271, 363] width 12 height 12
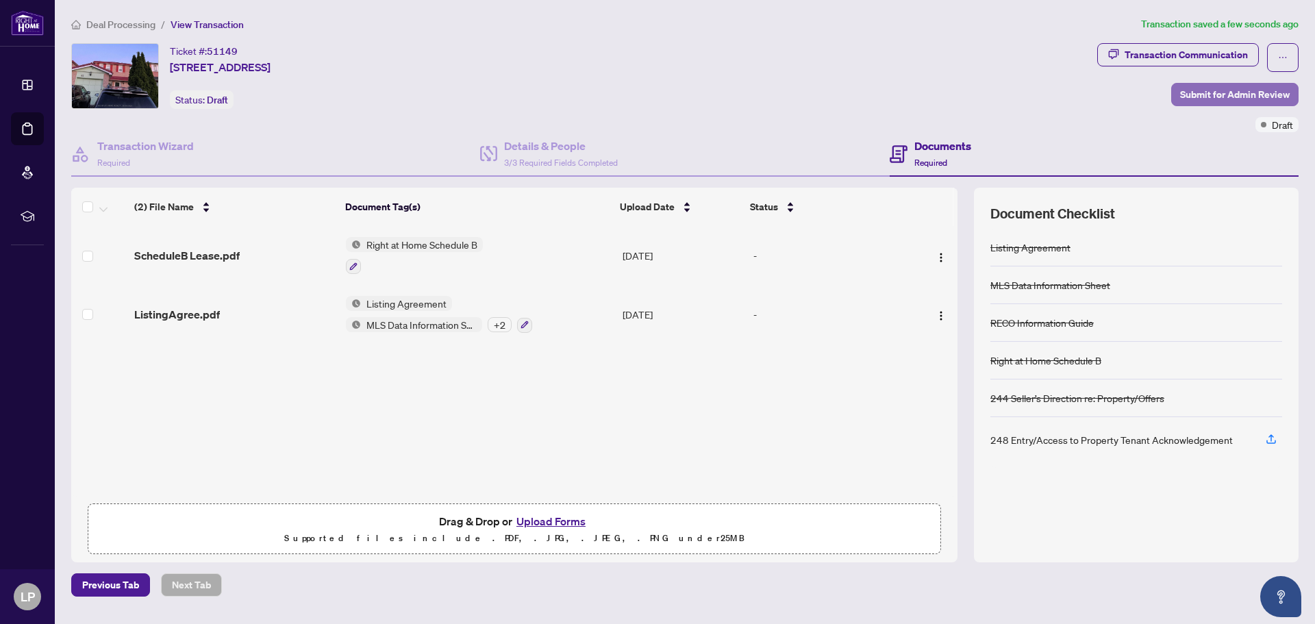
click at [1217, 90] on span "Submit for Admin Review" at bounding box center [1235, 95] width 110 height 22
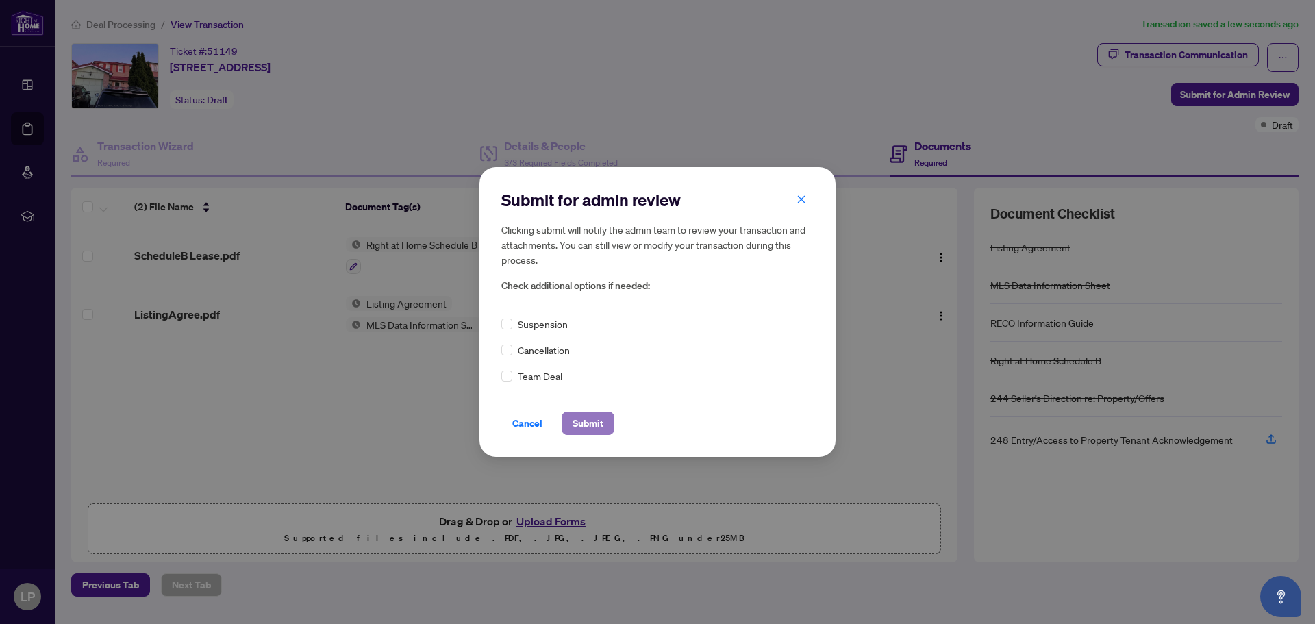
click at [592, 421] on span "Submit" at bounding box center [587, 423] width 31 height 22
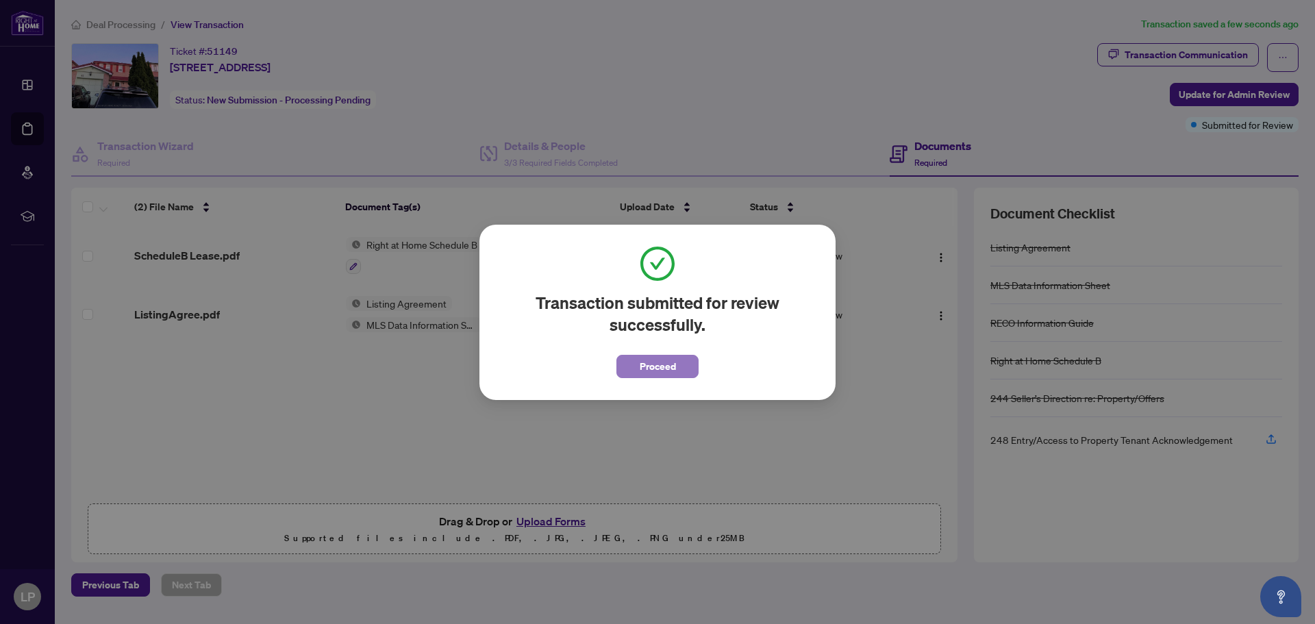
click at [647, 365] on span "Proceed" at bounding box center [658, 366] width 36 height 22
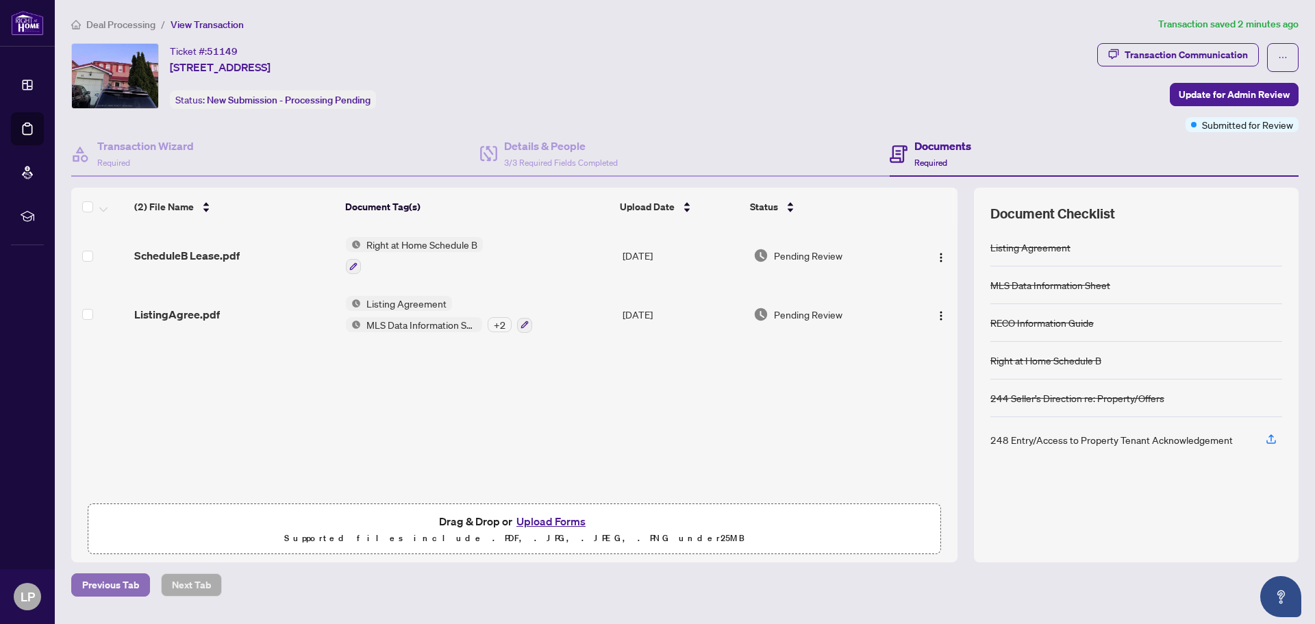
click at [114, 584] on span "Previous Tab" at bounding box center [110, 585] width 57 height 22
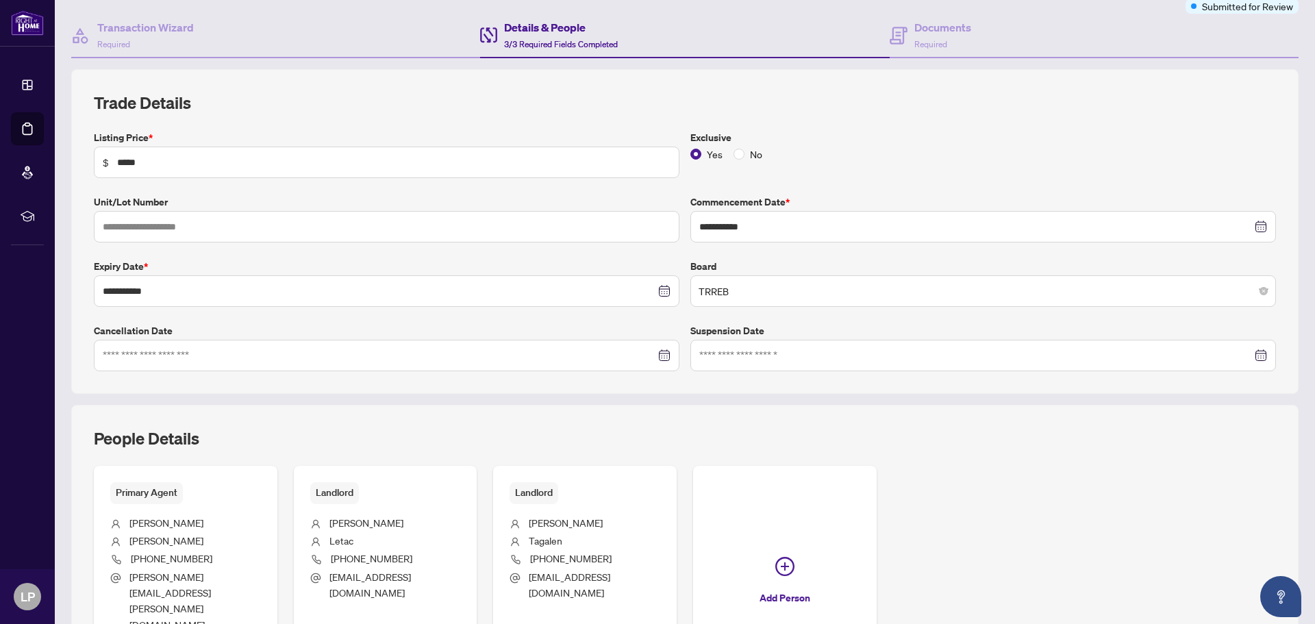
scroll to position [221, 0]
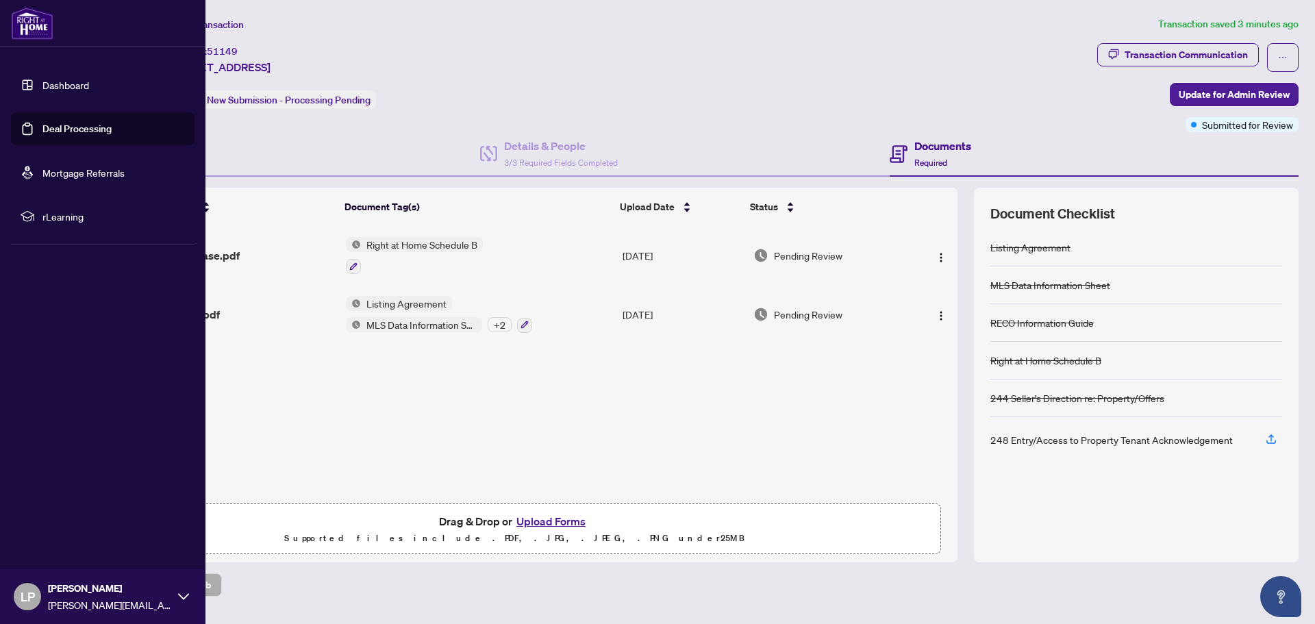
click at [47, 81] on link "Dashboard" at bounding box center [65, 85] width 47 height 12
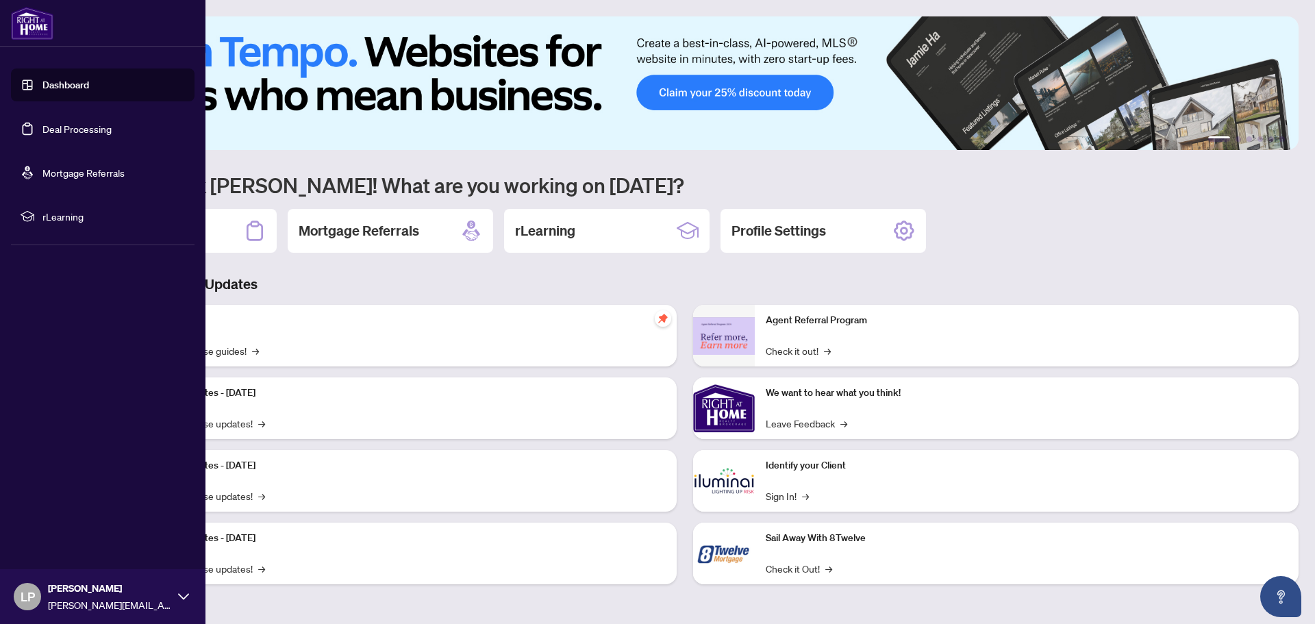
click at [29, 17] on img at bounding box center [32, 23] width 42 height 33
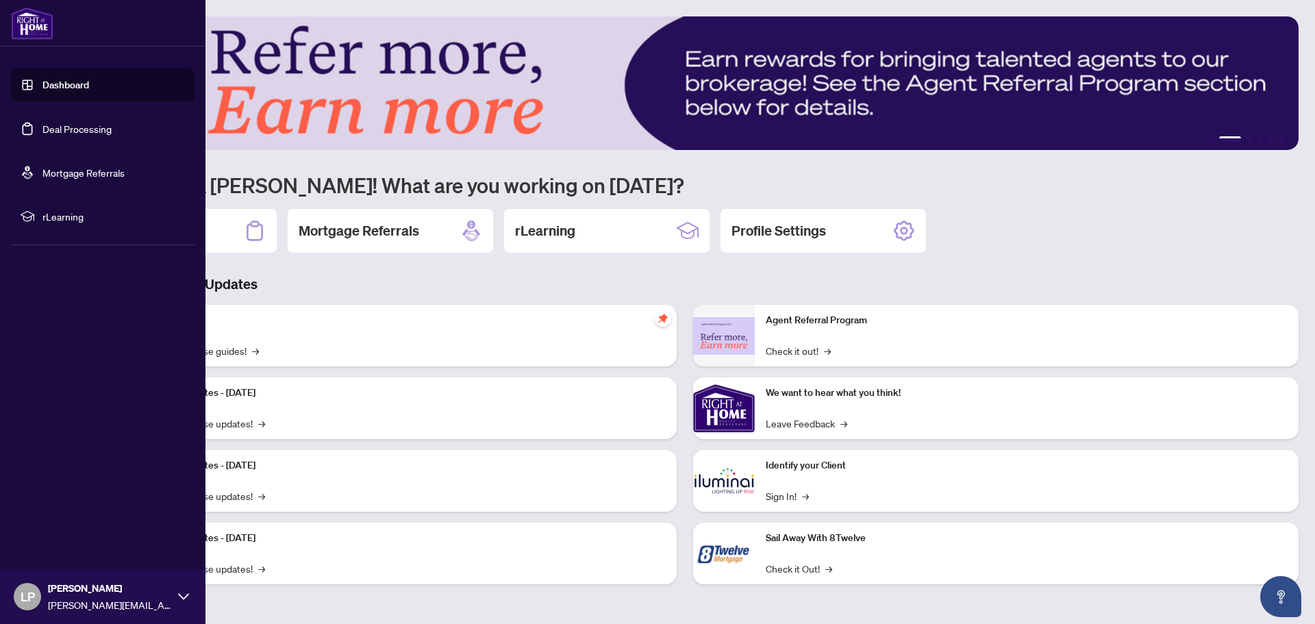
drag, startPoint x: 29, startPoint y: 17, endPoint x: 579, endPoint y: 27, distance: 549.2
click at [579, 27] on img at bounding box center [684, 83] width 1227 height 134
